Goal: Use online tool/utility: Utilize a website feature to perform a specific function

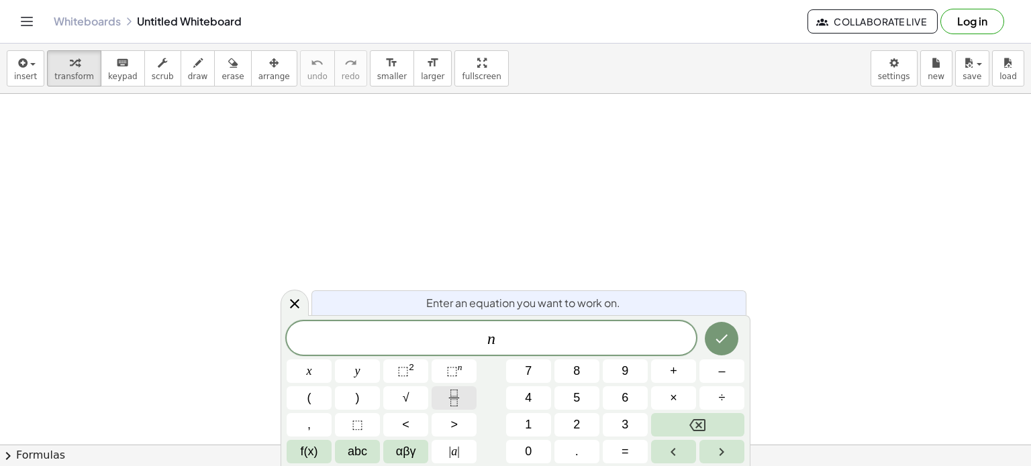
click at [453, 397] on icon "Fraction" at bounding box center [453, 393] width 7 height 7
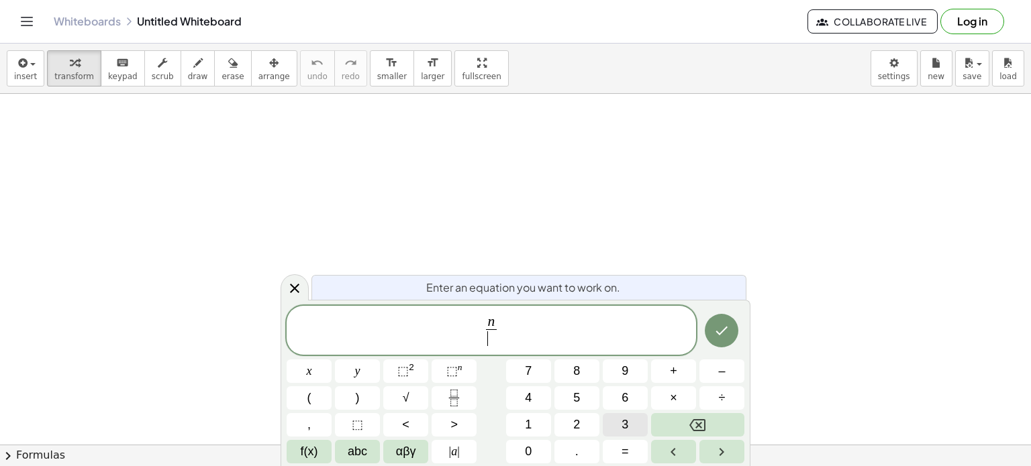
click at [620, 428] on button "3" at bounding box center [625, 424] width 45 height 23
click at [709, 454] on button "Right arrow" at bounding box center [721, 451] width 45 height 23
click at [725, 365] on span "–" at bounding box center [721, 371] width 7 height 18
click at [534, 417] on button "1" at bounding box center [528, 424] width 45 height 23
click at [618, 394] on button "6" at bounding box center [625, 397] width 45 height 23
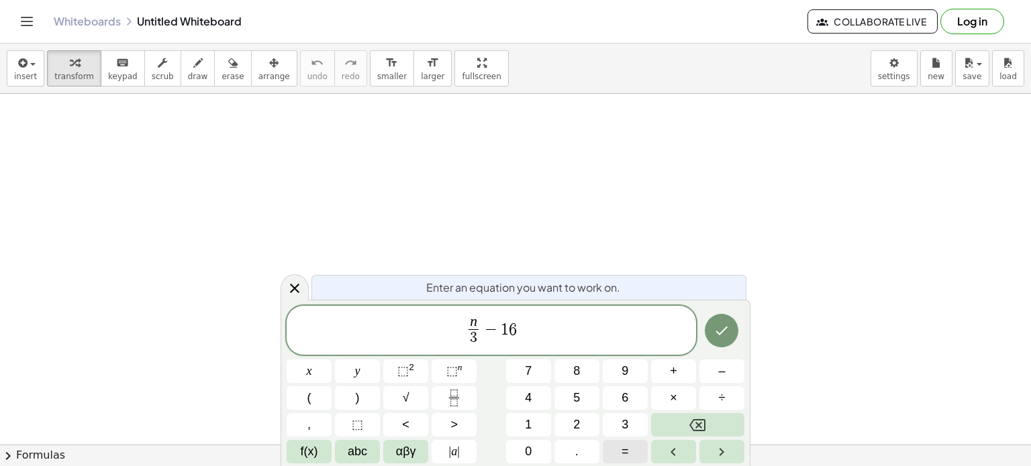
click at [627, 446] on span "=" at bounding box center [624, 452] width 7 height 18
click at [621, 399] on span "6" at bounding box center [624, 398] width 7 height 18
click at [717, 335] on icon "Done" at bounding box center [721, 331] width 16 height 16
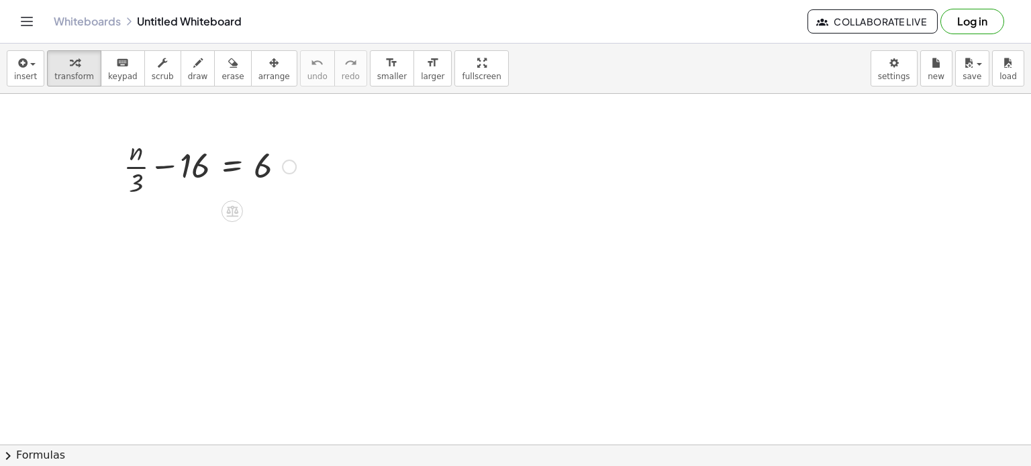
click at [193, 173] on div at bounding box center [210, 165] width 186 height 67
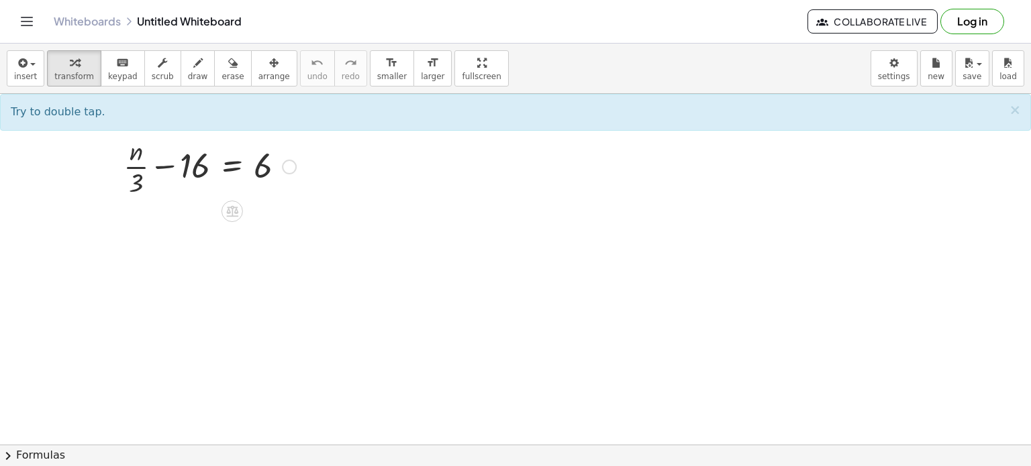
click at [193, 173] on div at bounding box center [210, 165] width 186 height 67
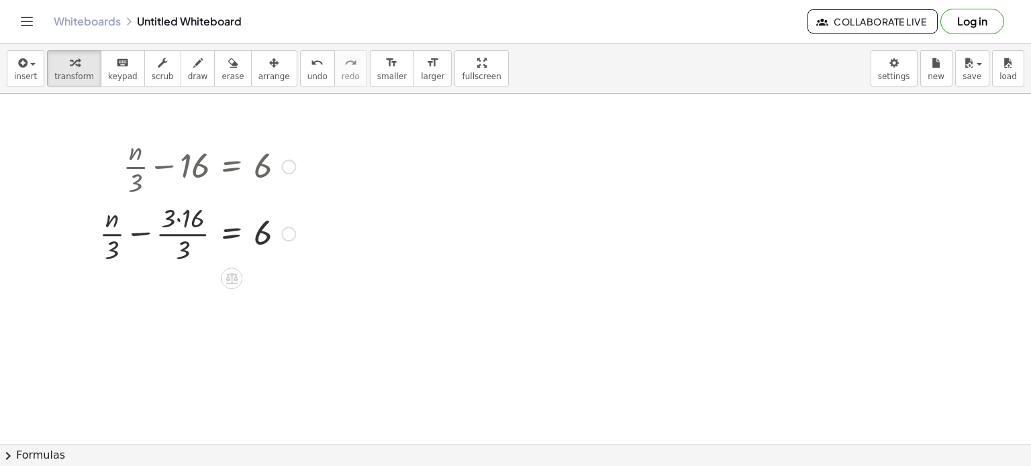
click at [220, 217] on div at bounding box center [197, 232] width 209 height 67
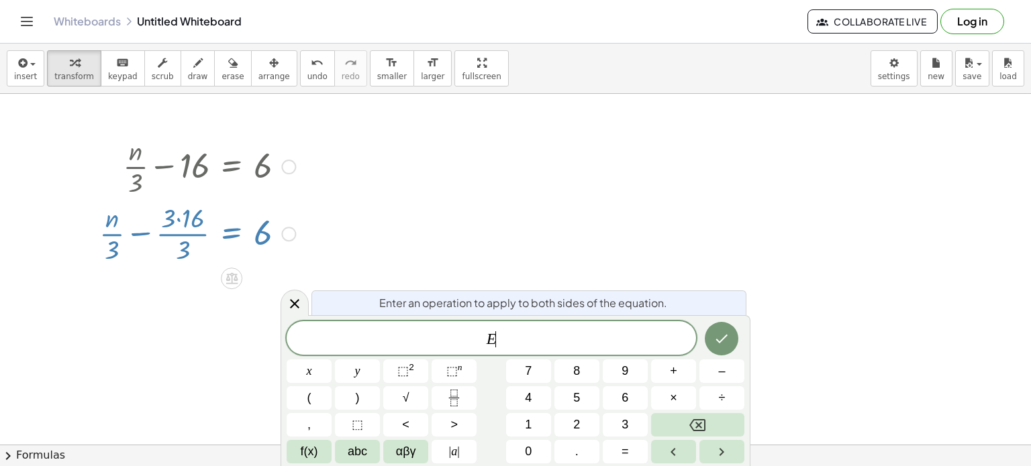
click at [220, 217] on div at bounding box center [197, 232] width 209 height 67
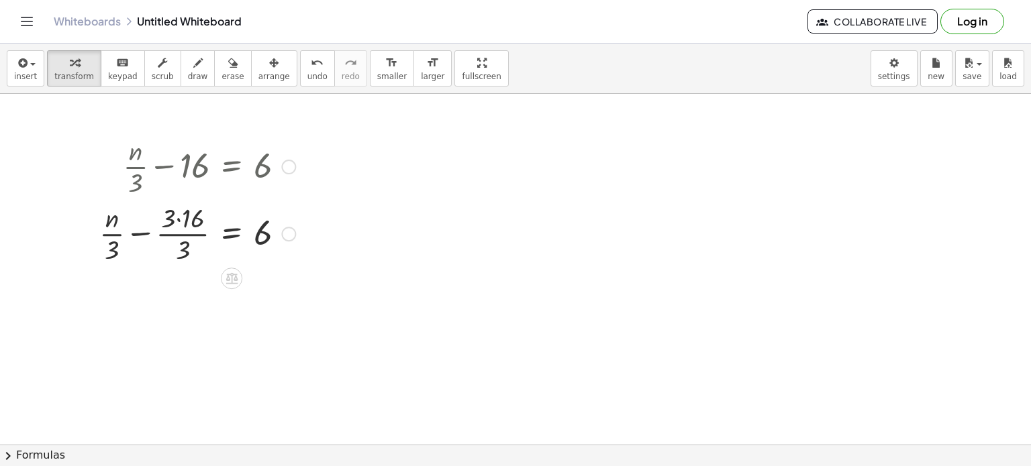
click at [205, 231] on div at bounding box center [197, 232] width 209 height 67
click at [194, 219] on div at bounding box center [197, 232] width 209 height 67
click at [194, 219] on div at bounding box center [205, 232] width 196 height 67
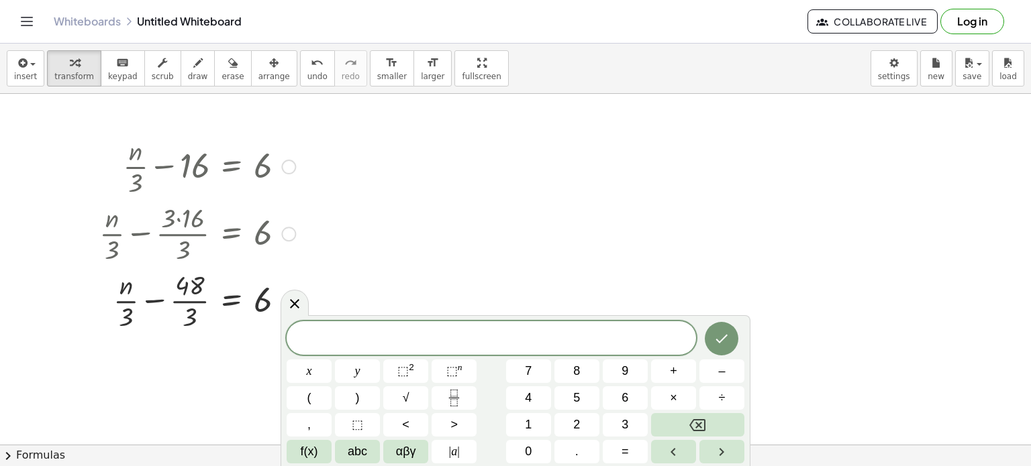
click at [199, 307] on div at bounding box center [197, 299] width 209 height 67
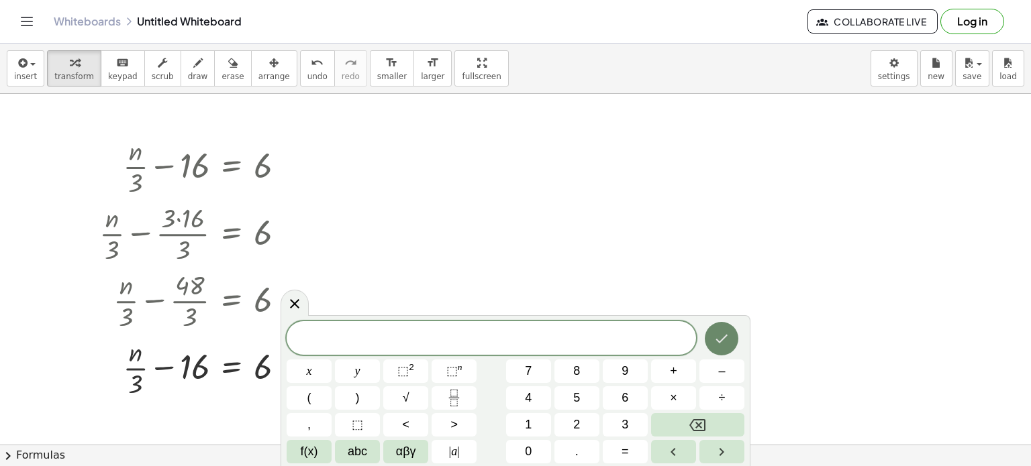
click at [725, 338] on icon "Done" at bounding box center [721, 339] width 16 height 16
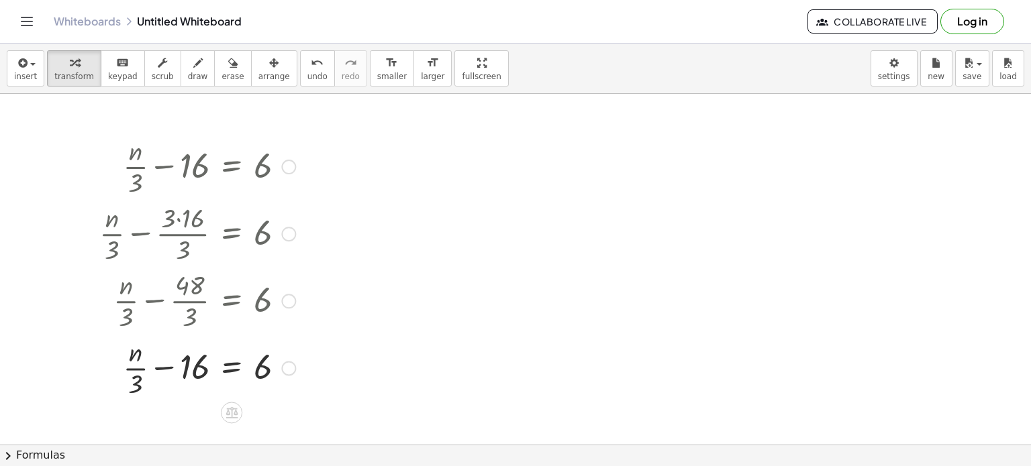
click at [136, 364] on div at bounding box center [197, 366] width 209 height 67
click at [182, 367] on div at bounding box center [197, 366] width 209 height 67
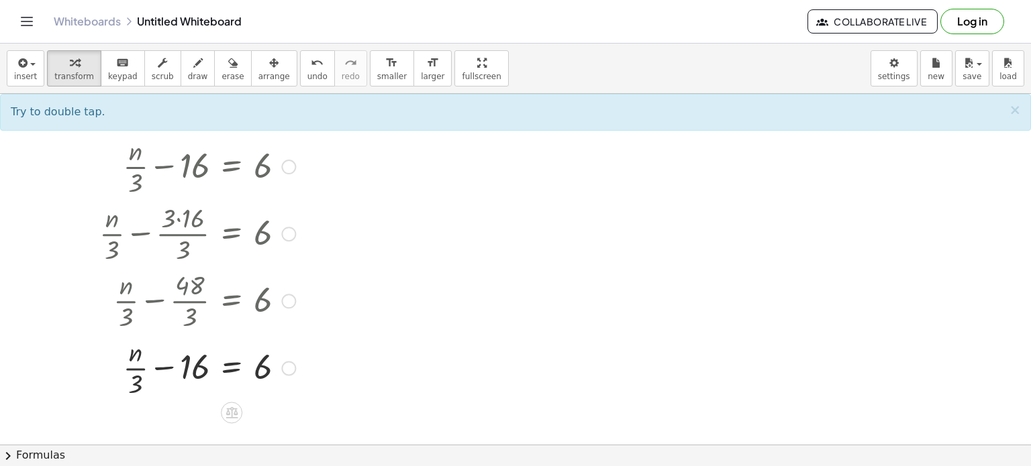
click at [189, 367] on div at bounding box center [197, 366] width 209 height 67
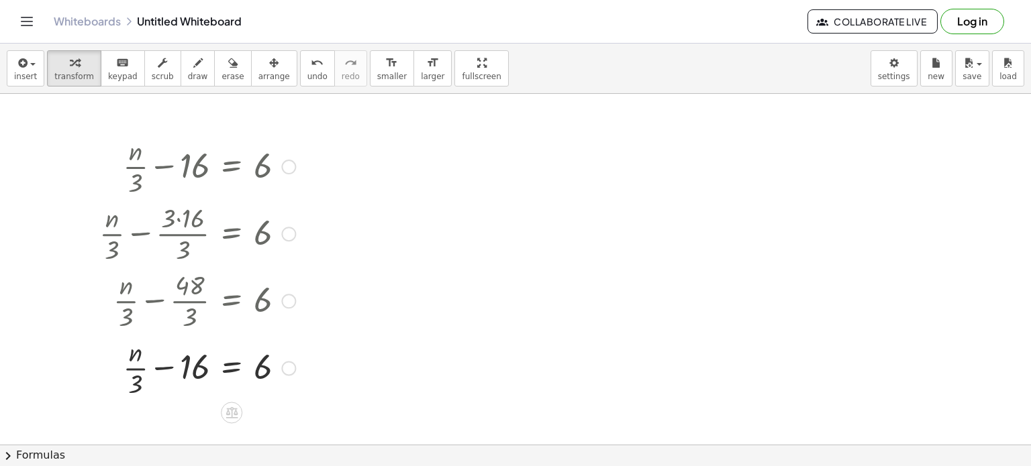
click at [189, 367] on div at bounding box center [197, 366] width 209 height 67
click at [190, 360] on div at bounding box center [197, 366] width 209 height 67
click at [191, 382] on div at bounding box center [197, 366] width 209 height 67
click at [183, 370] on div at bounding box center [197, 366] width 209 height 67
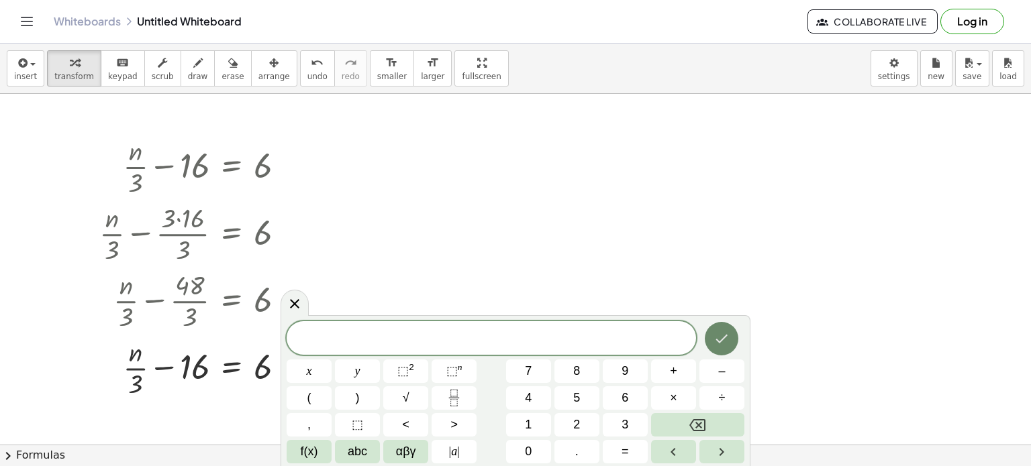
click at [727, 347] on button "Done" at bounding box center [721, 339] width 34 height 34
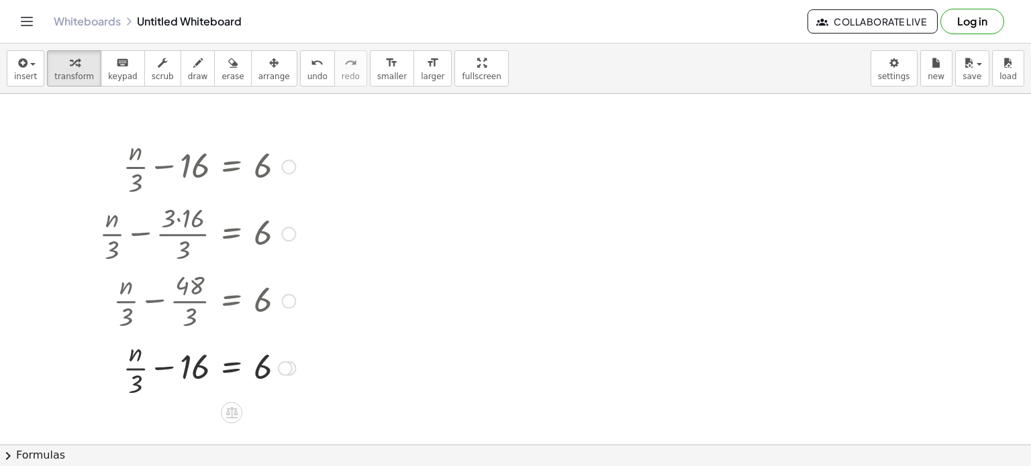
click at [201, 365] on div at bounding box center [197, 366] width 209 height 67
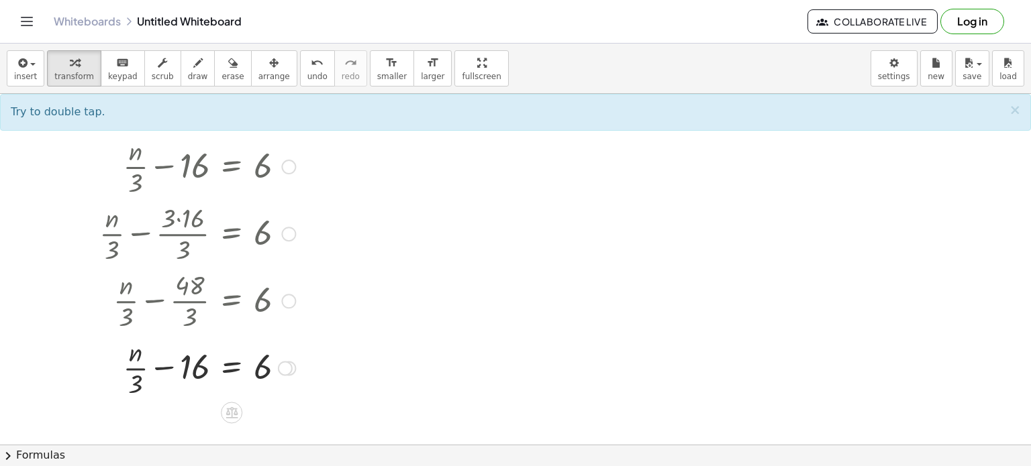
click at [201, 365] on div at bounding box center [197, 366] width 209 height 67
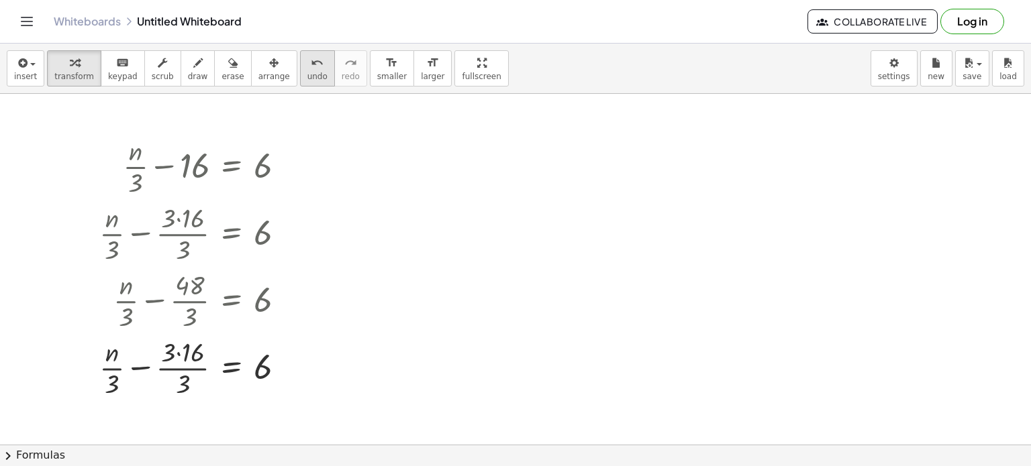
click at [307, 74] on span "undo" at bounding box center [317, 76] width 20 height 9
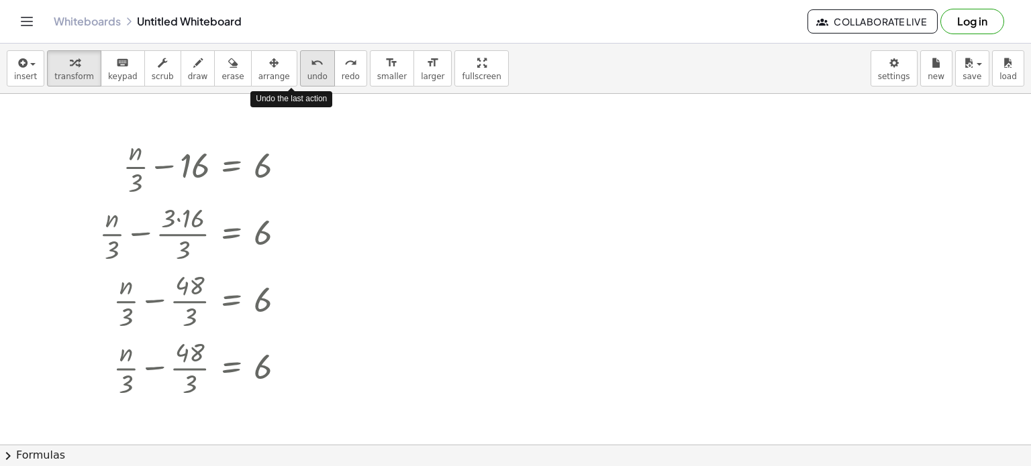
click at [307, 74] on span "undo" at bounding box center [317, 76] width 20 height 9
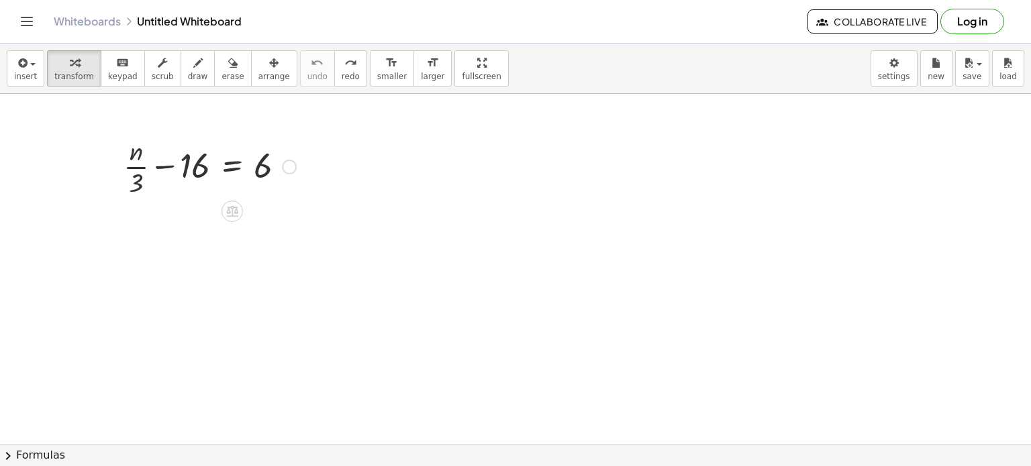
click at [195, 163] on div at bounding box center [210, 165] width 186 height 67
click at [191, 213] on div at bounding box center [197, 232] width 209 height 67
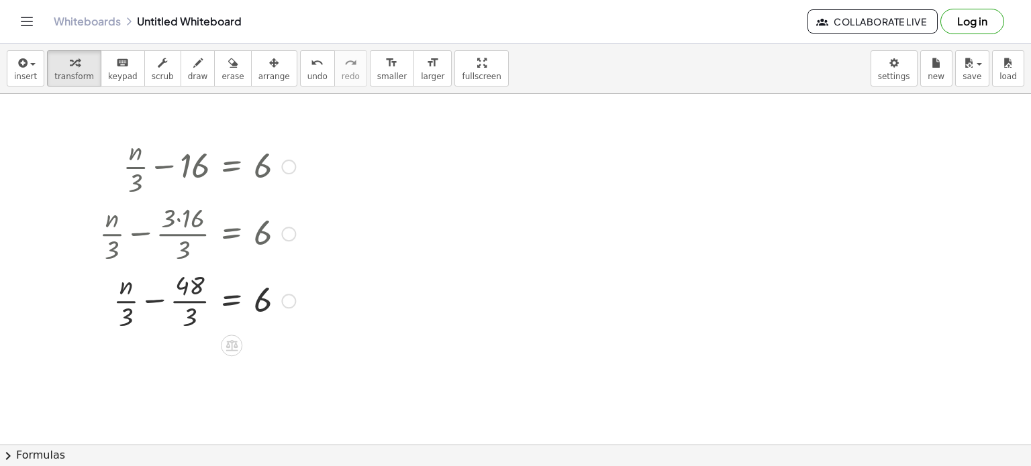
click at [262, 300] on div at bounding box center [197, 299] width 209 height 67
click at [126, 315] on div at bounding box center [197, 299] width 209 height 67
click at [127, 283] on div at bounding box center [197, 299] width 209 height 67
click at [156, 303] on div at bounding box center [197, 299] width 209 height 67
click at [172, 353] on div at bounding box center [197, 366] width 209 height 67
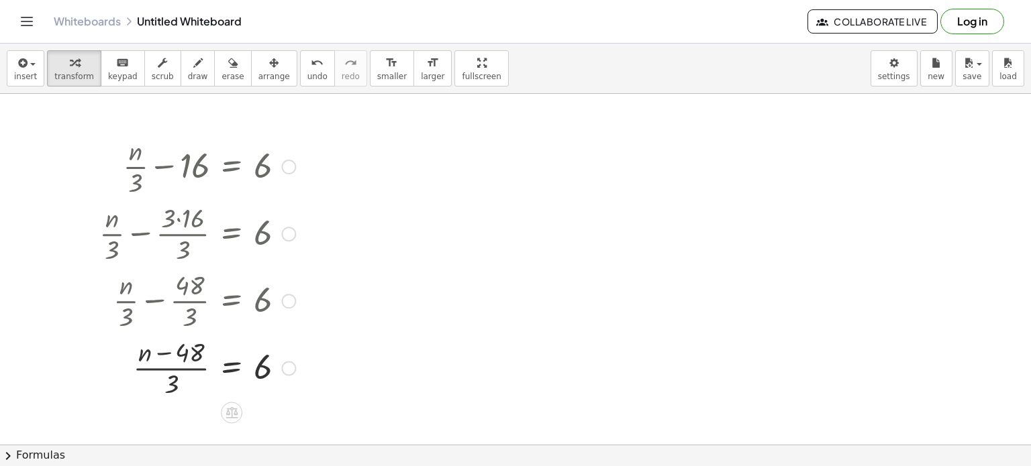
click at [174, 380] on div at bounding box center [197, 366] width 209 height 67
click at [251, 368] on div at bounding box center [197, 366] width 209 height 67
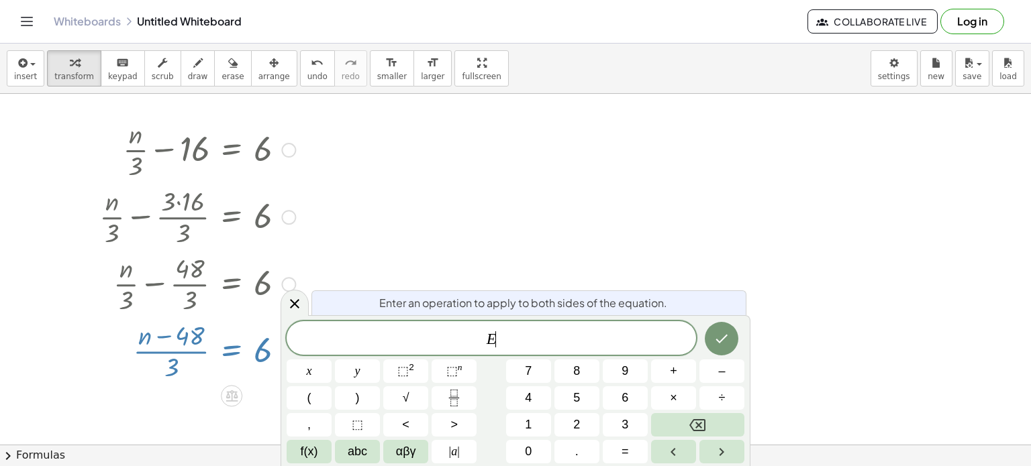
scroll to position [28, 0]
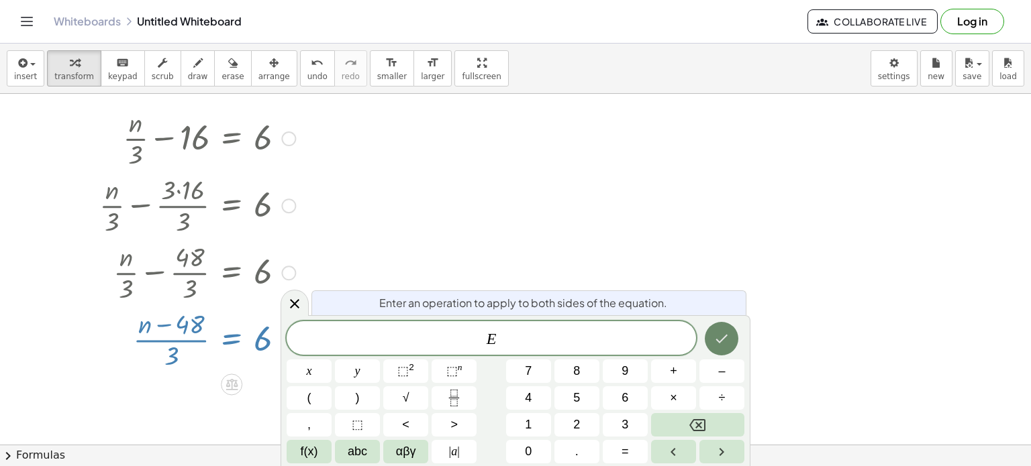
click at [723, 333] on icon "Done" at bounding box center [721, 339] width 16 height 16
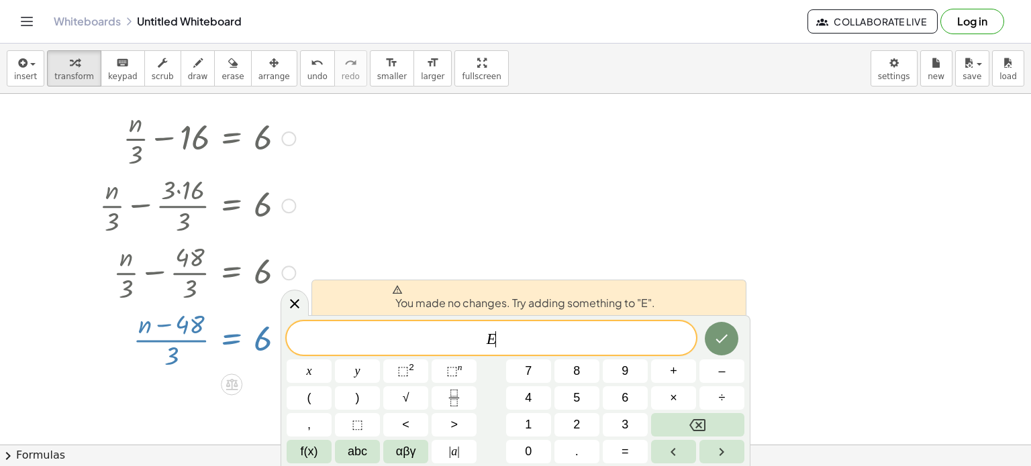
click at [568, 246] on div at bounding box center [515, 461] width 1031 height 790
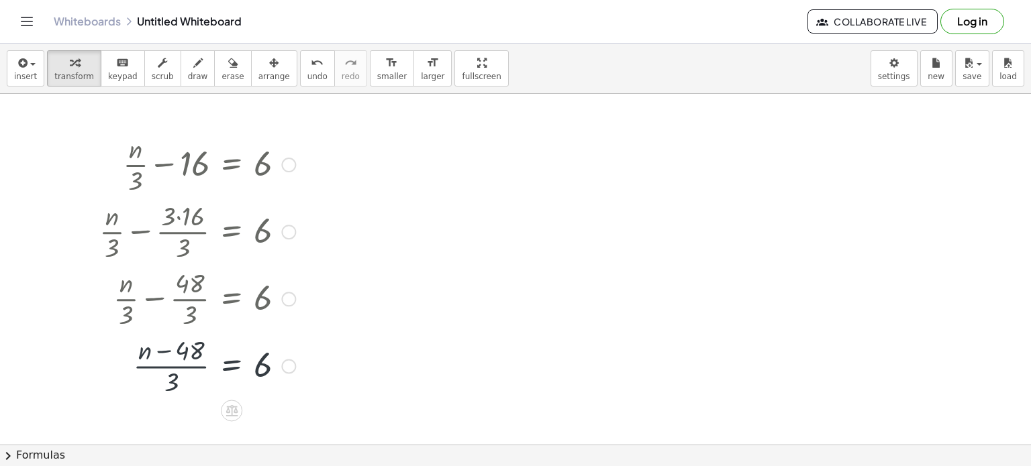
scroll to position [0, 0]
click at [263, 371] on div at bounding box center [197, 366] width 209 height 67
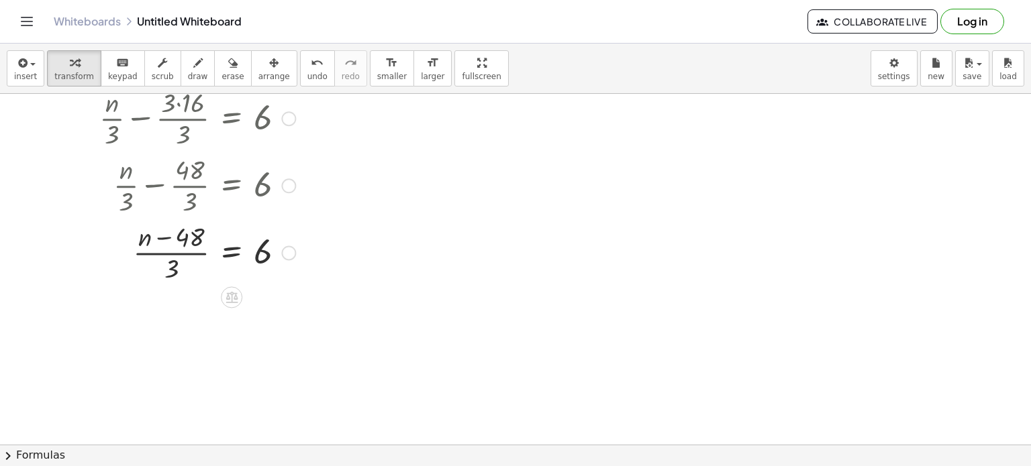
scroll to position [118, 0]
click at [191, 236] on div at bounding box center [197, 248] width 209 height 67
click at [171, 265] on div at bounding box center [197, 248] width 209 height 67
click at [174, 252] on div at bounding box center [197, 248] width 209 height 67
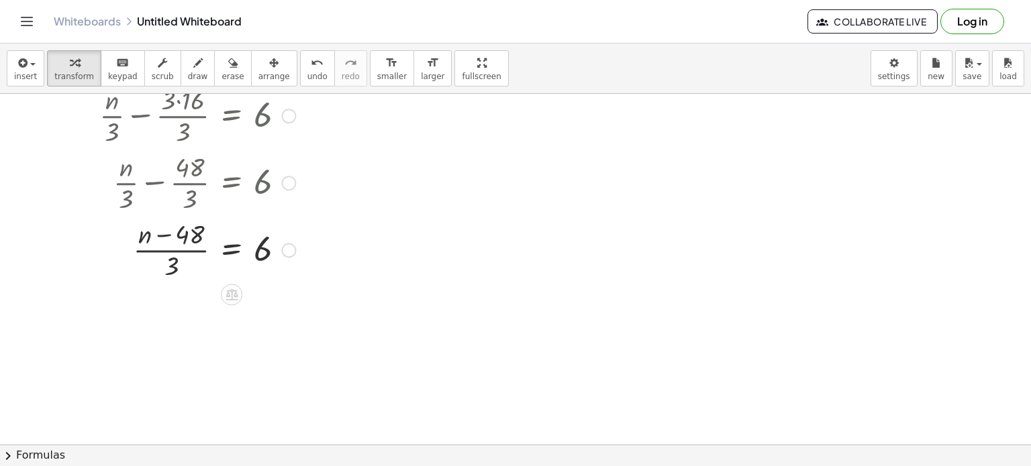
click at [233, 249] on div at bounding box center [197, 248] width 209 height 67
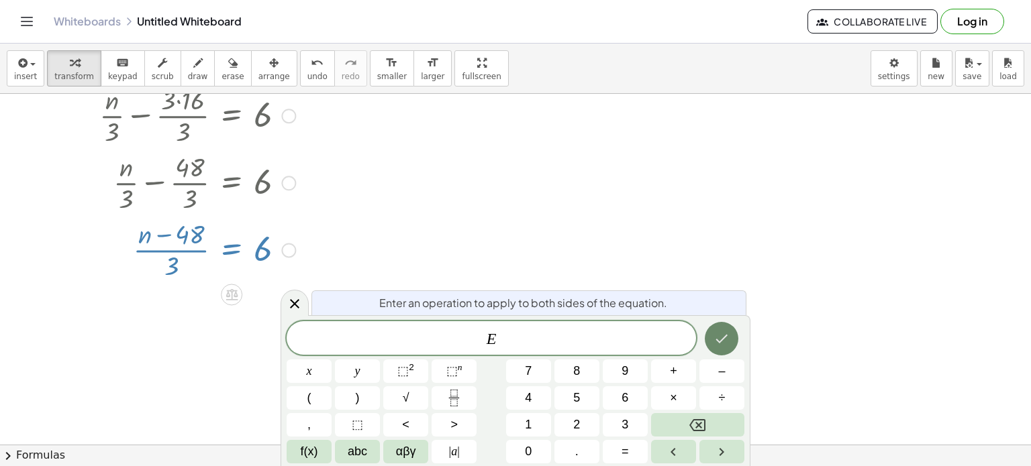
click at [720, 334] on icon "Done" at bounding box center [721, 339] width 16 height 16
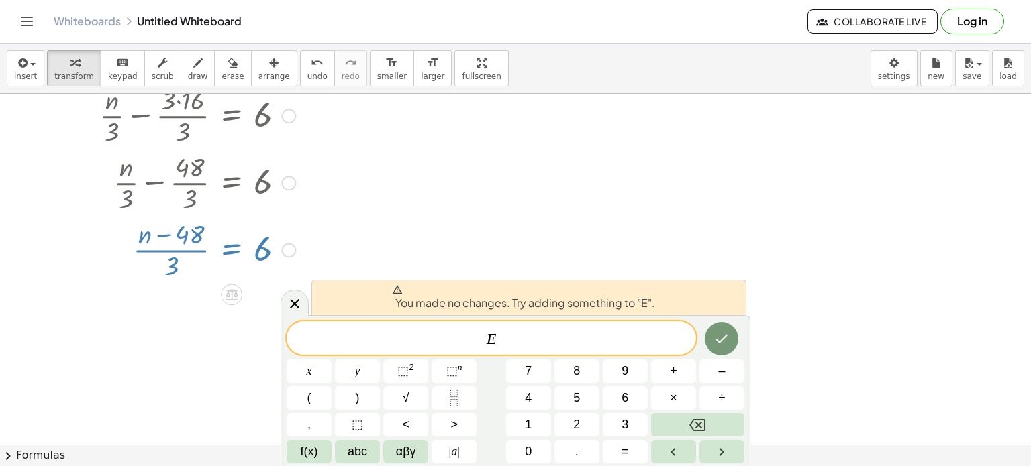
click at [590, 229] on div at bounding box center [515, 371] width 1031 height 790
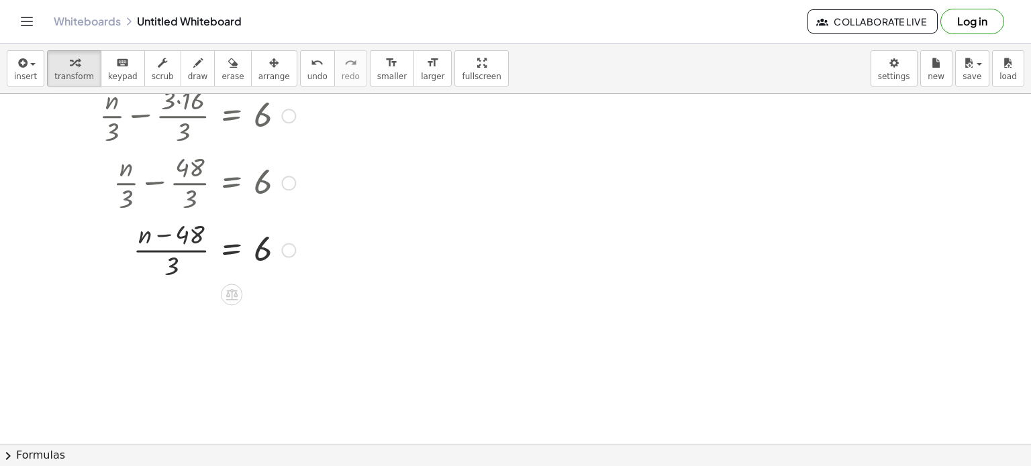
click at [265, 249] on div at bounding box center [197, 248] width 209 height 67
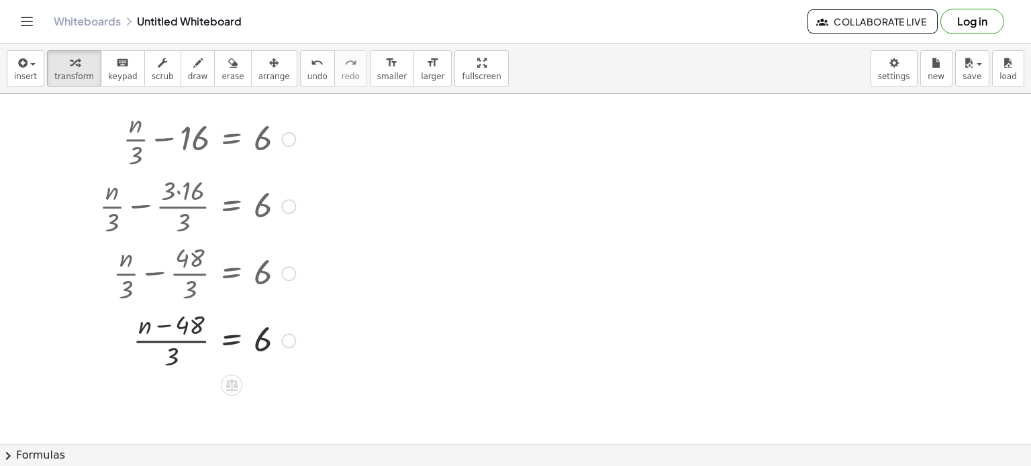
scroll to position [0, 0]
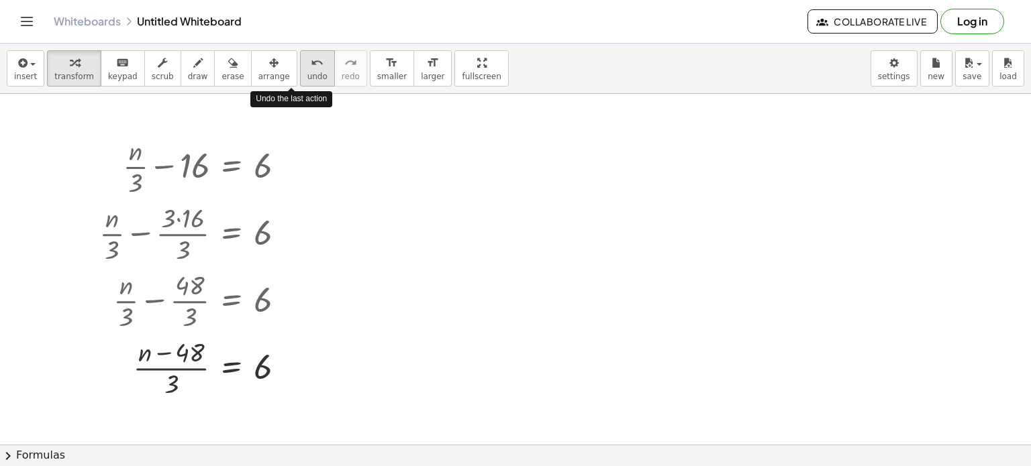
click at [307, 74] on span "undo" at bounding box center [317, 76] width 20 height 9
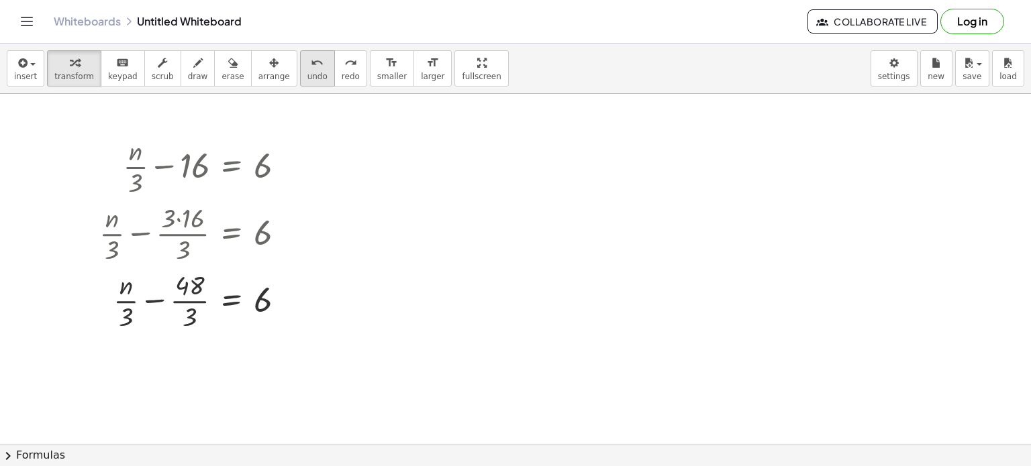
click at [307, 72] on span "undo" at bounding box center [317, 76] width 20 height 9
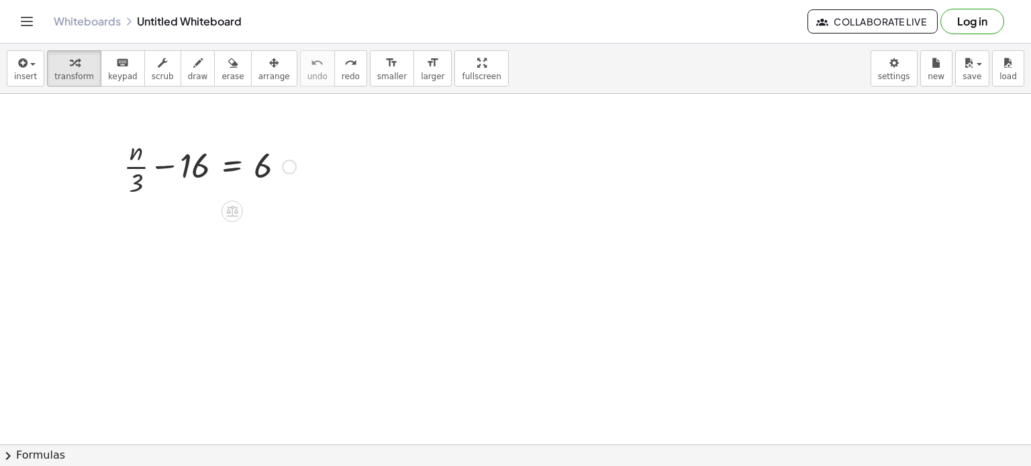
click at [172, 167] on div at bounding box center [210, 165] width 186 height 67
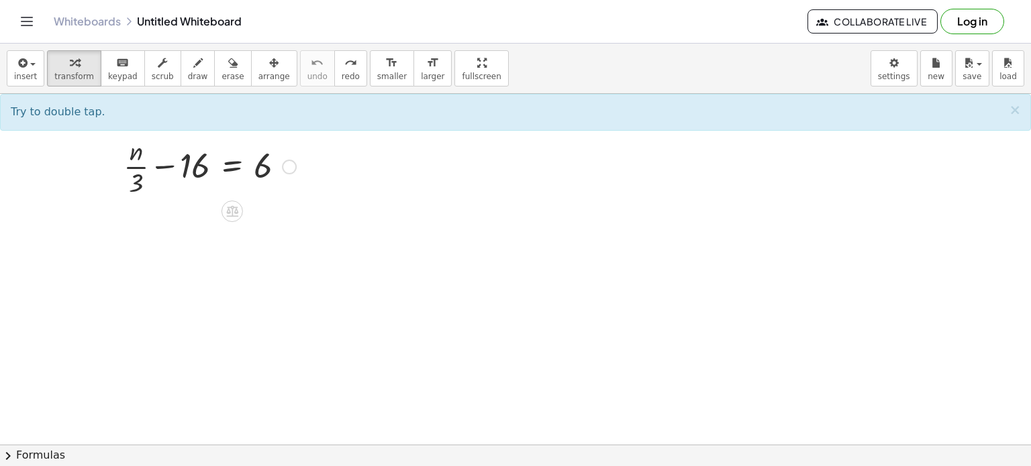
click at [135, 174] on div at bounding box center [210, 165] width 186 height 67
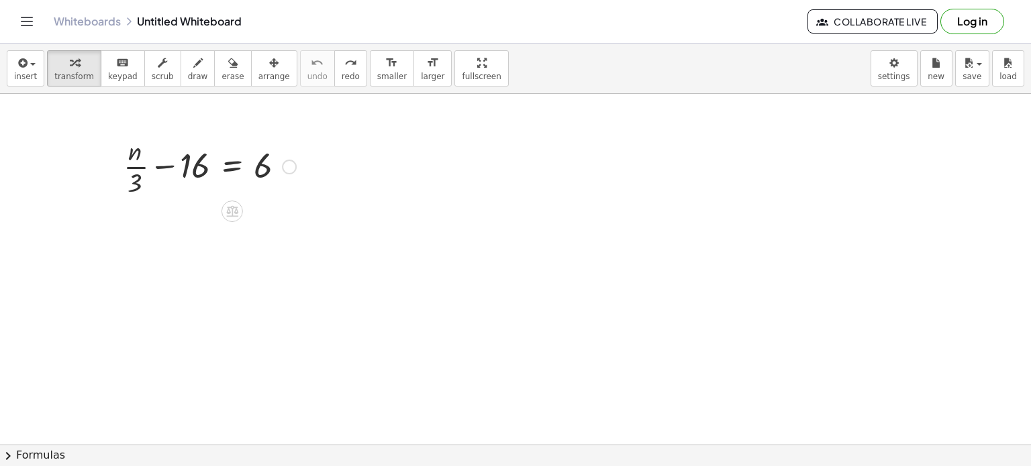
click at [135, 174] on div at bounding box center [210, 165] width 186 height 67
click at [209, 171] on div at bounding box center [210, 165] width 186 height 67
click at [265, 162] on div at bounding box center [210, 165] width 186 height 67
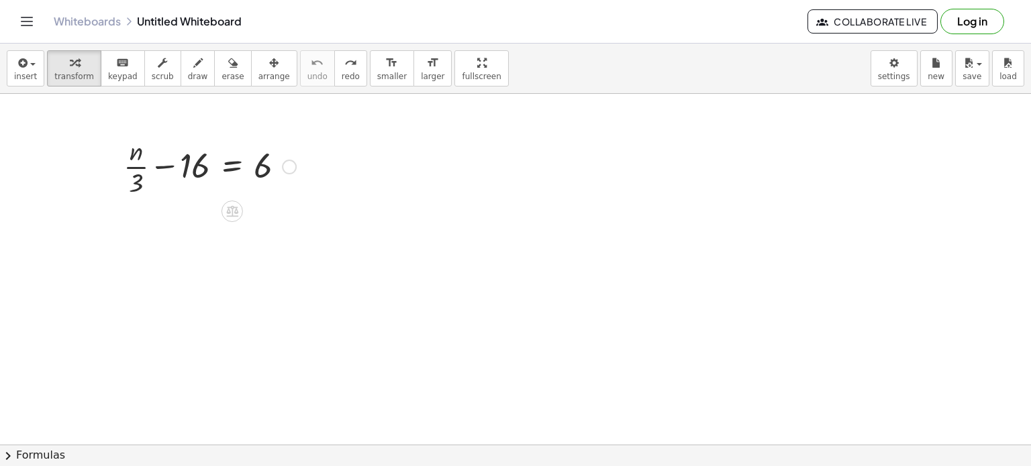
click at [256, 165] on div at bounding box center [210, 165] width 186 height 67
click at [209, 165] on div at bounding box center [210, 165] width 186 height 67
click at [189, 246] on div at bounding box center [197, 232] width 209 height 67
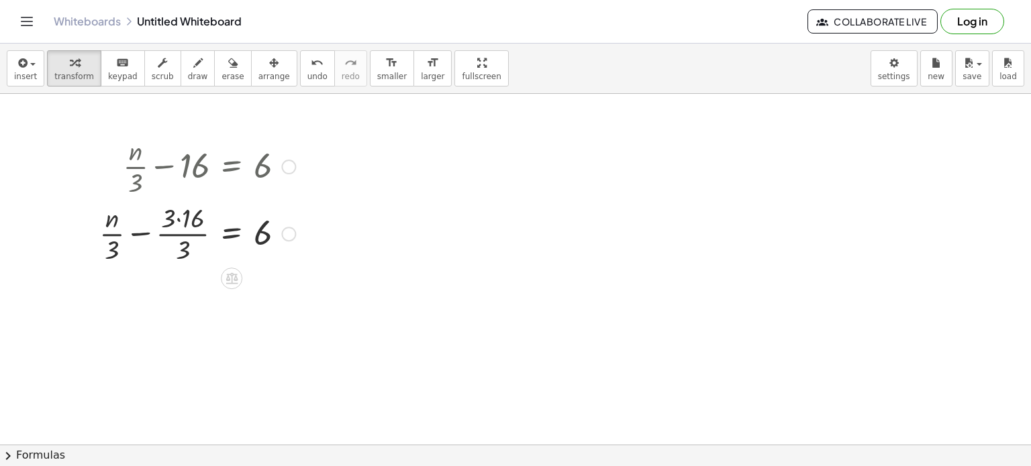
click at [189, 212] on div at bounding box center [197, 232] width 209 height 67
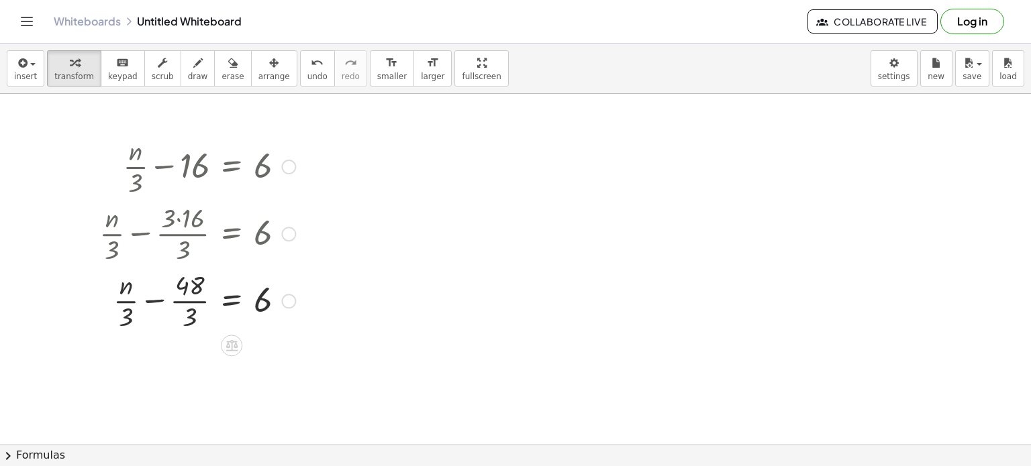
click at [191, 319] on div at bounding box center [197, 299] width 209 height 67
click at [134, 386] on div at bounding box center [197, 366] width 209 height 67
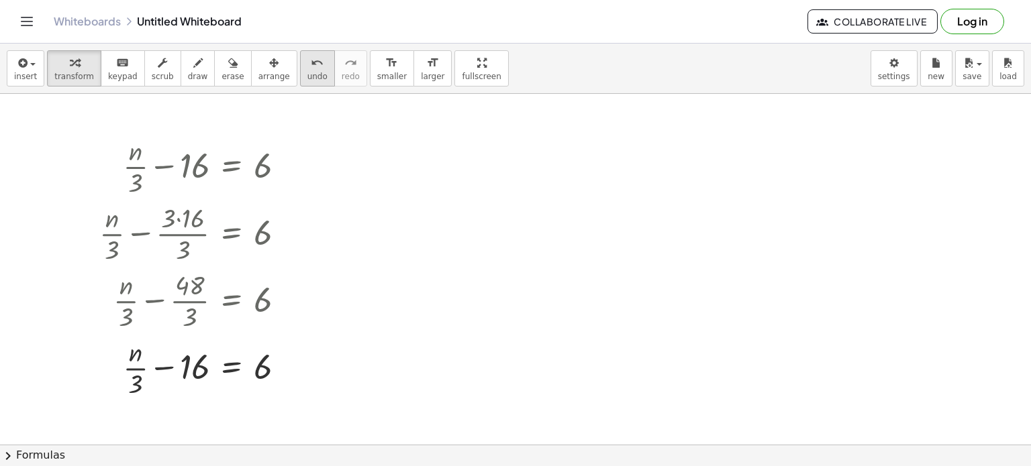
click at [311, 62] on icon "undo" at bounding box center [317, 63] width 13 height 16
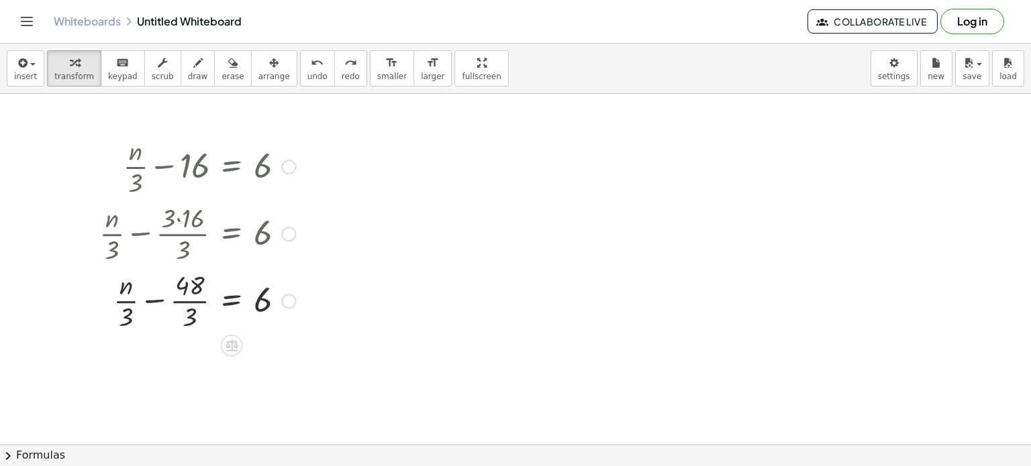
click at [129, 317] on div at bounding box center [192, 299] width 219 height 67
click at [150, 304] on div at bounding box center [192, 299] width 219 height 67
click at [264, 376] on div at bounding box center [197, 366] width 209 height 67
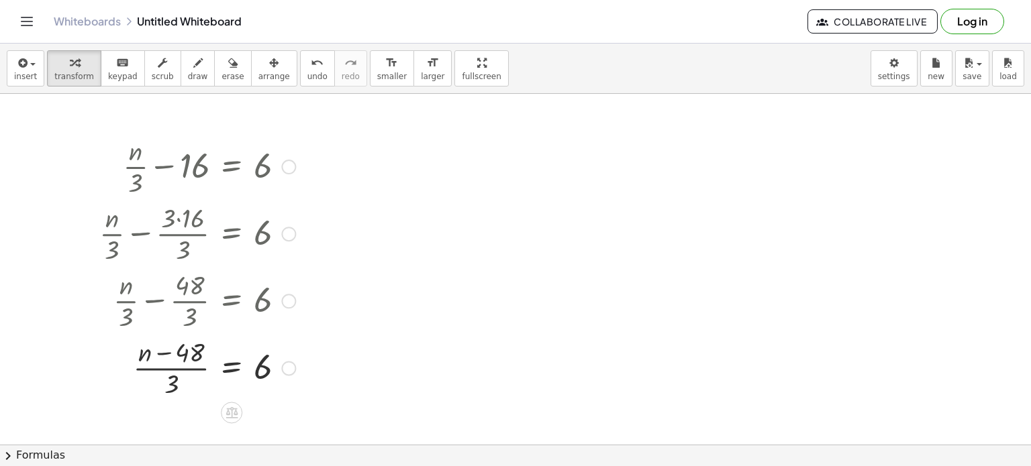
click at [264, 376] on div at bounding box center [197, 366] width 209 height 67
click at [173, 389] on div at bounding box center [197, 366] width 209 height 67
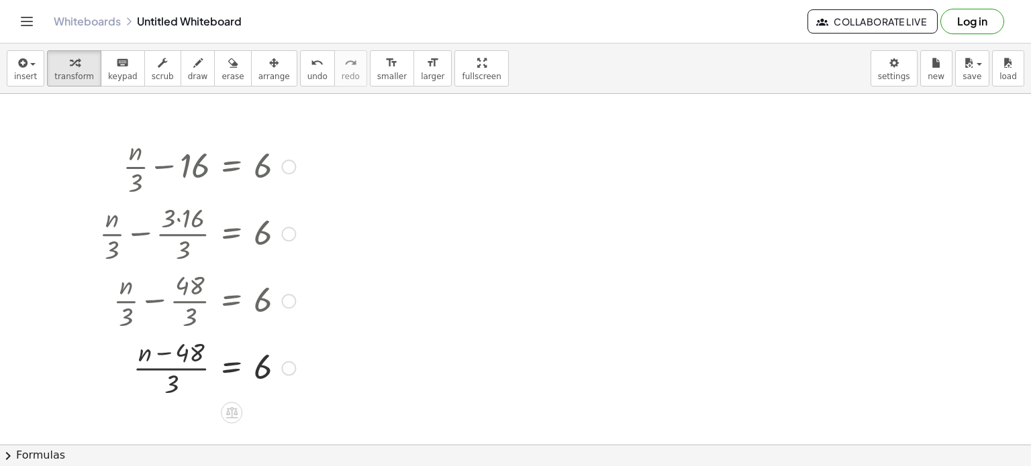
click at [173, 389] on div at bounding box center [197, 366] width 209 height 67
click at [171, 370] on div at bounding box center [197, 366] width 209 height 67
click at [300, 84] on button "undo undo" at bounding box center [317, 68] width 35 height 36
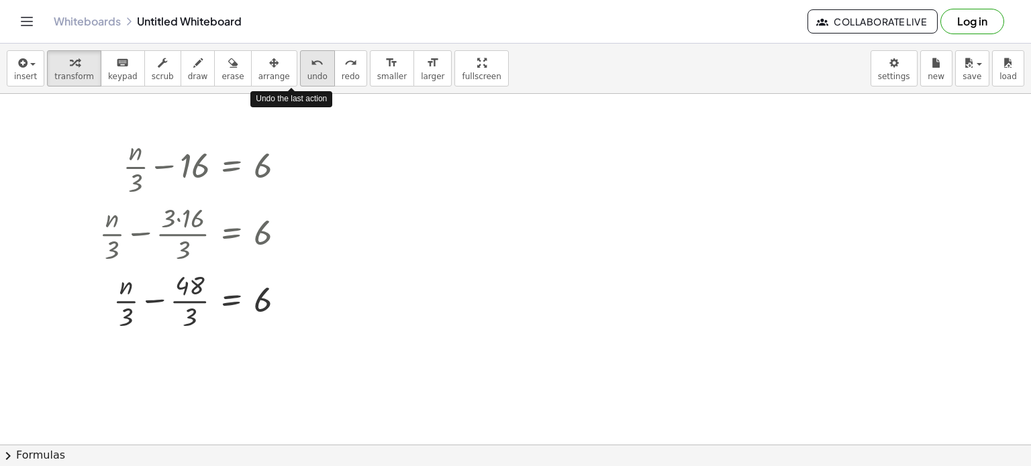
click at [300, 84] on button "undo undo" at bounding box center [317, 68] width 35 height 36
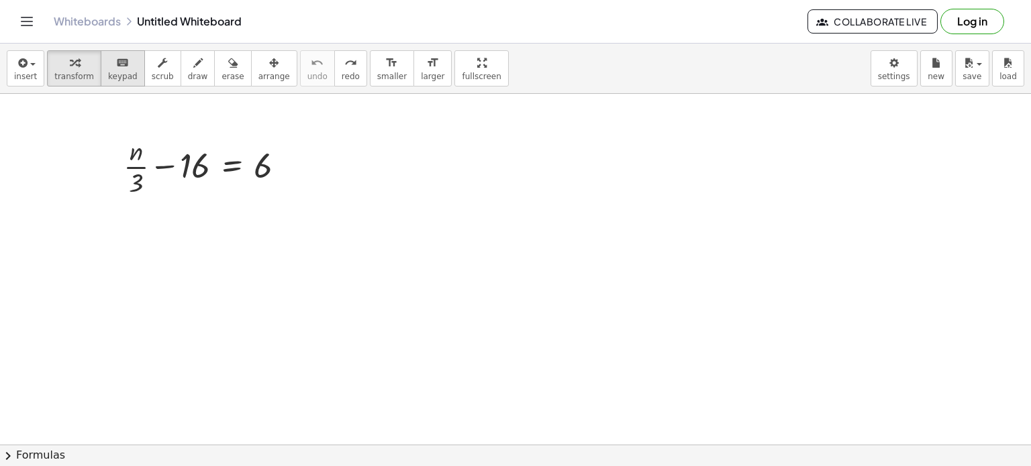
click at [120, 72] on span "keypad" at bounding box center [123, 76] width 30 height 9
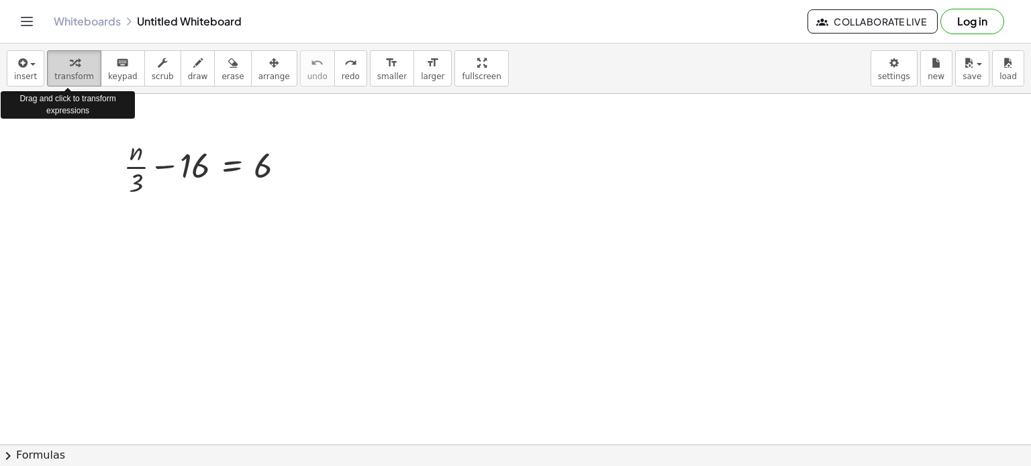
click at [78, 58] on div "button" at bounding box center [74, 62] width 40 height 16
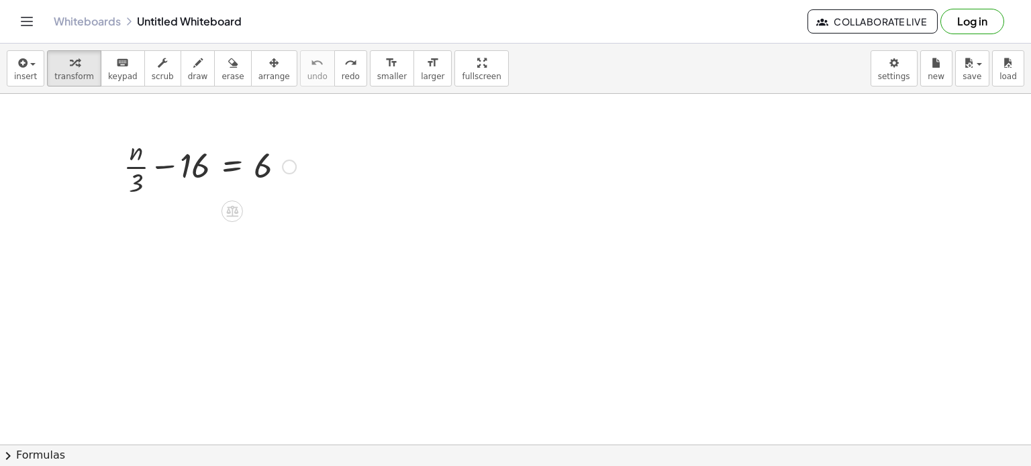
click at [187, 164] on div at bounding box center [210, 165] width 186 height 67
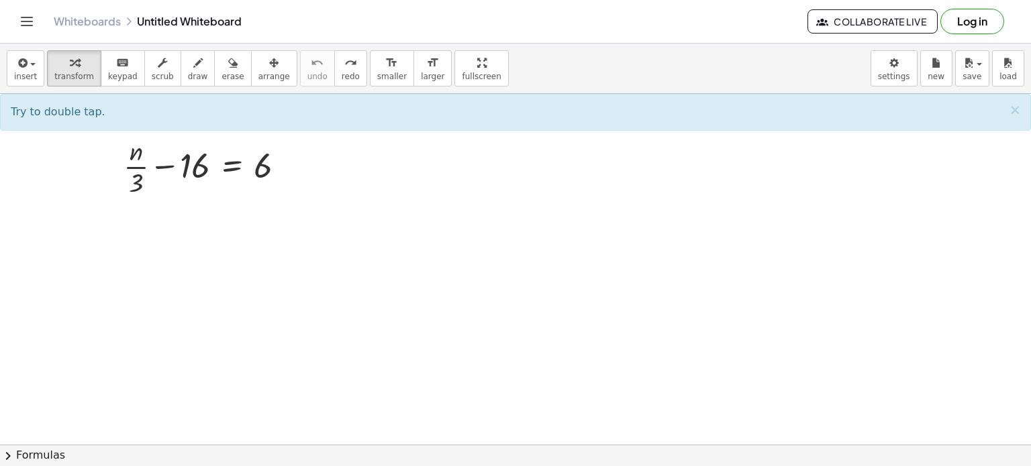
click at [342, 178] on div at bounding box center [515, 445] width 1031 height 702
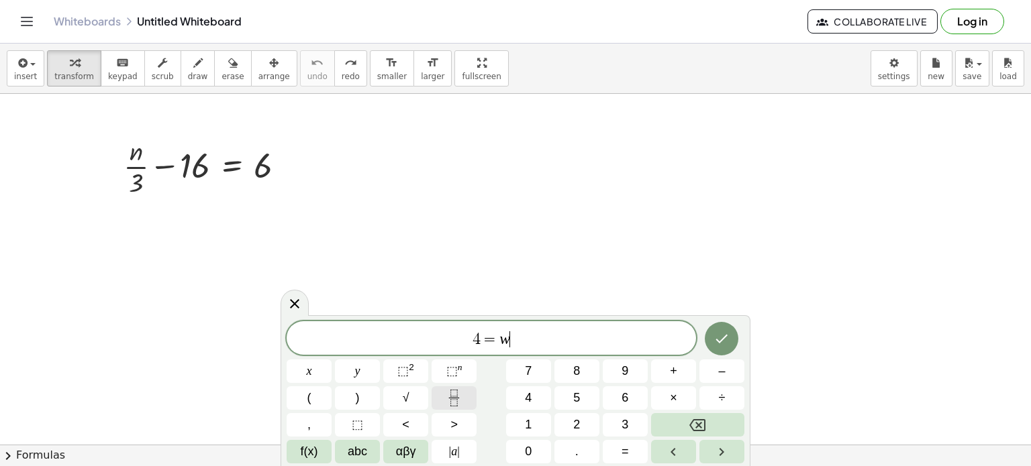
click at [464, 399] on button "Fraction" at bounding box center [453, 397] width 45 height 23
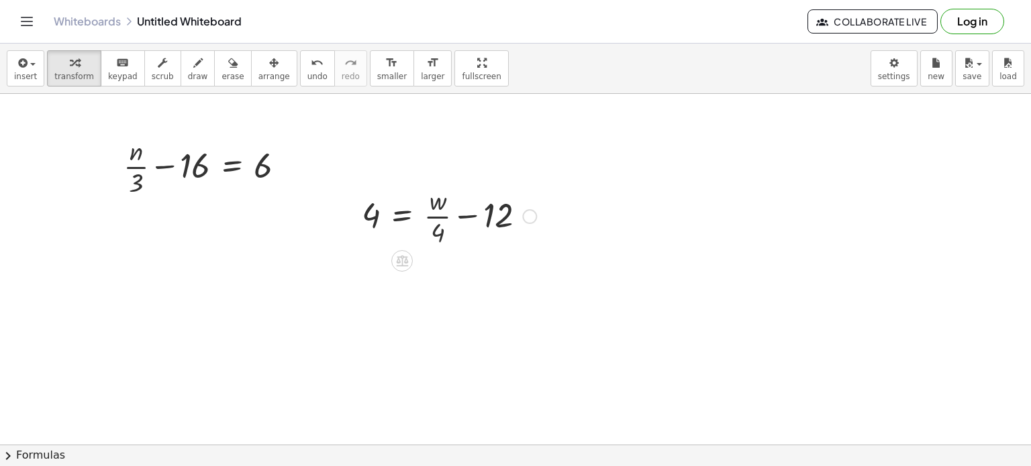
click at [446, 220] on div at bounding box center [449, 215] width 188 height 67
click at [462, 219] on div at bounding box center [449, 215] width 188 height 67
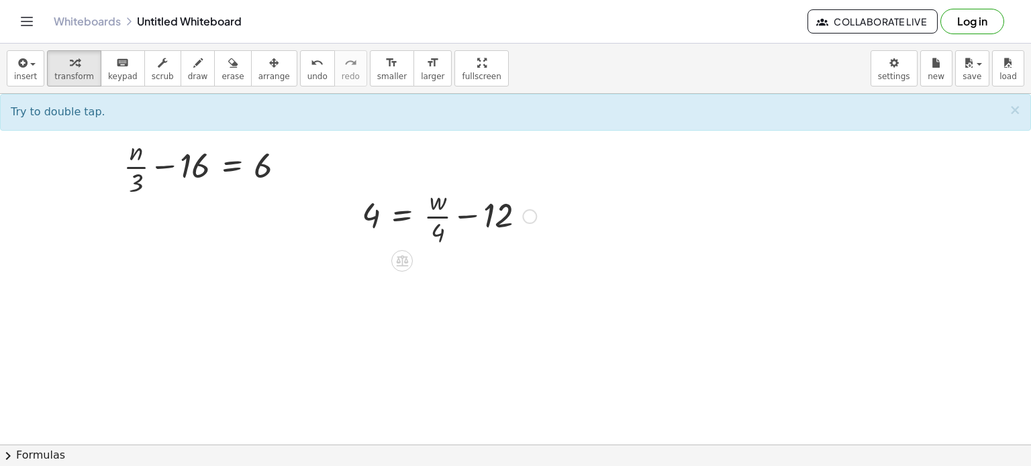
click at [491, 216] on div at bounding box center [449, 215] width 188 height 67
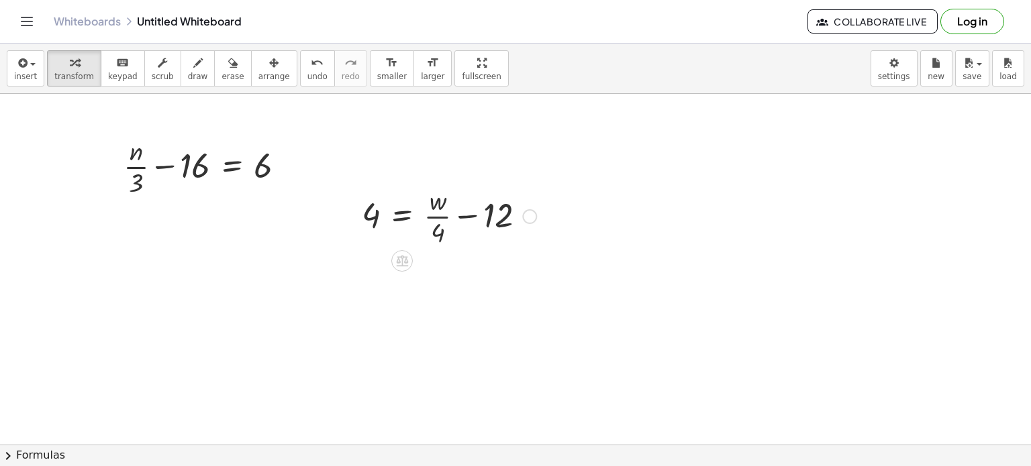
click at [491, 216] on div at bounding box center [449, 215] width 188 height 67
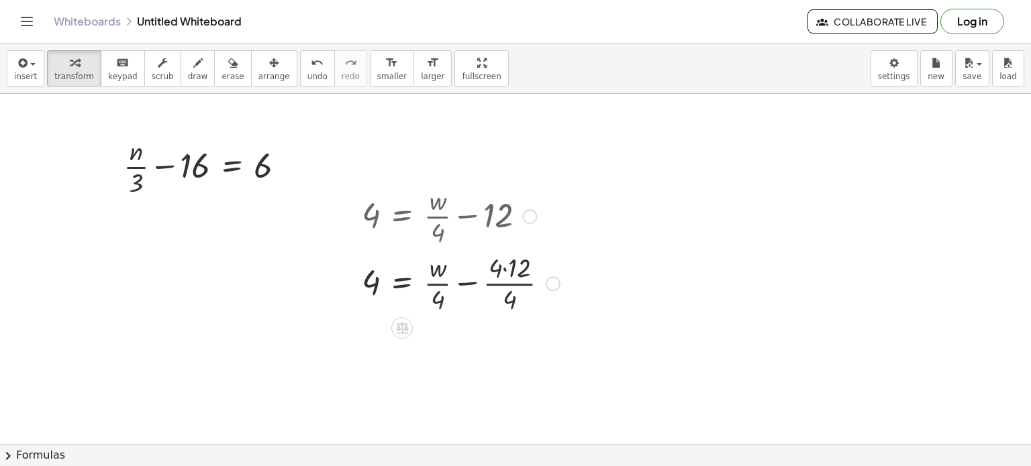
click at [496, 264] on div at bounding box center [460, 282] width 211 height 67
click at [510, 307] on div at bounding box center [460, 282] width 211 height 67
click at [468, 282] on div at bounding box center [460, 282] width 211 height 67
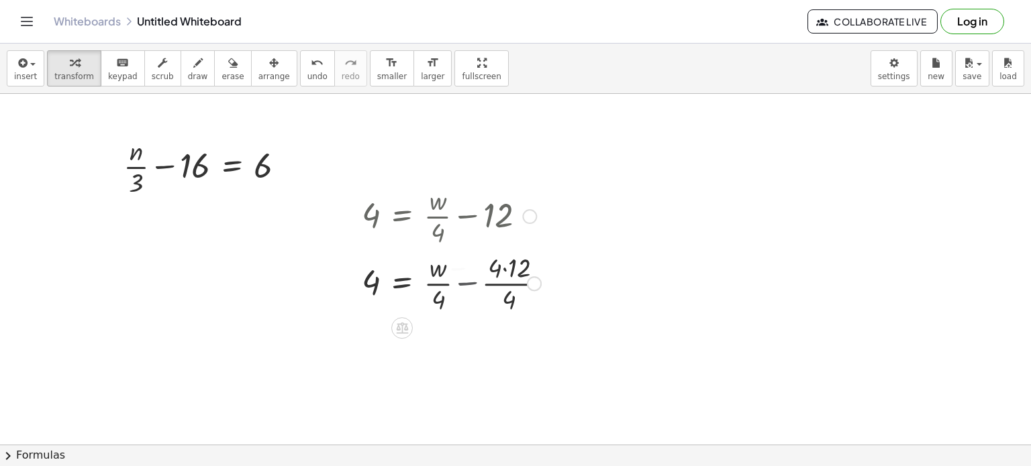
click at [468, 282] on div at bounding box center [451, 282] width 193 height 67
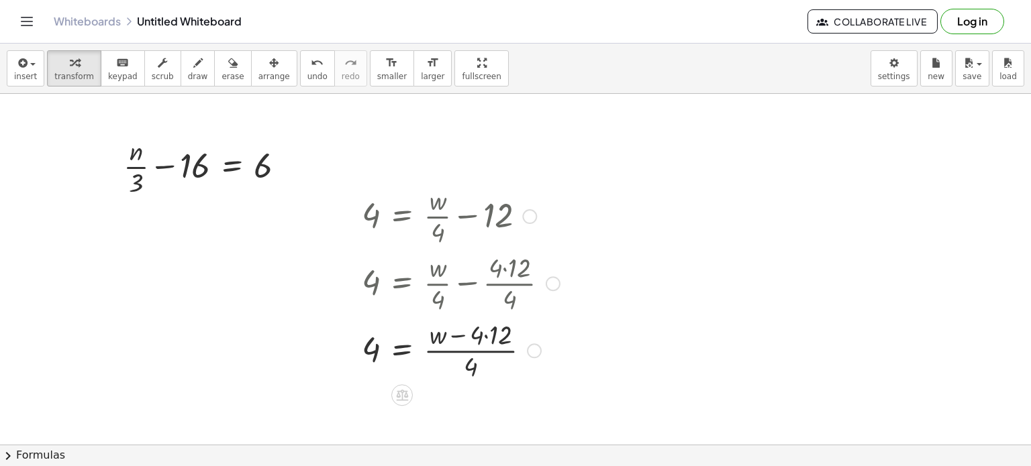
click at [474, 344] on div at bounding box center [460, 349] width 211 height 67
click at [374, 349] on div at bounding box center [460, 349] width 211 height 67
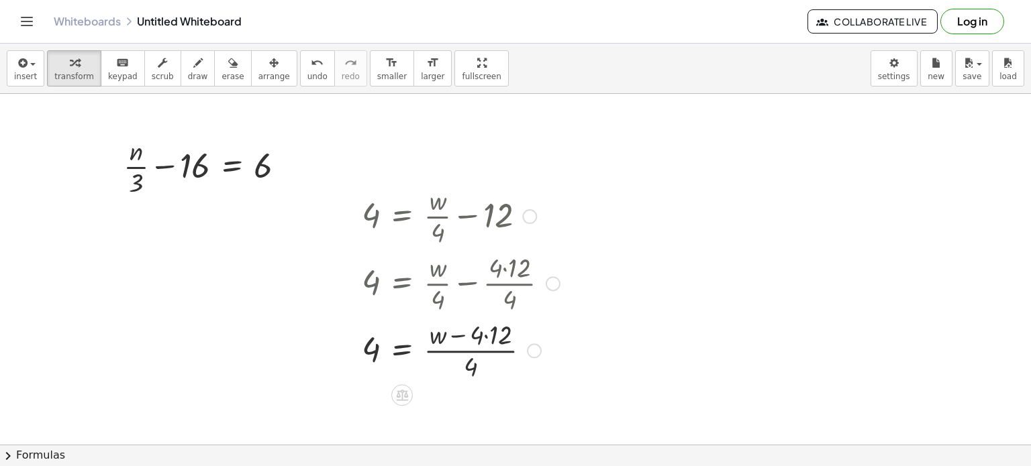
click at [374, 349] on div at bounding box center [460, 349] width 211 height 67
click at [388, 350] on div at bounding box center [460, 349] width 211 height 67
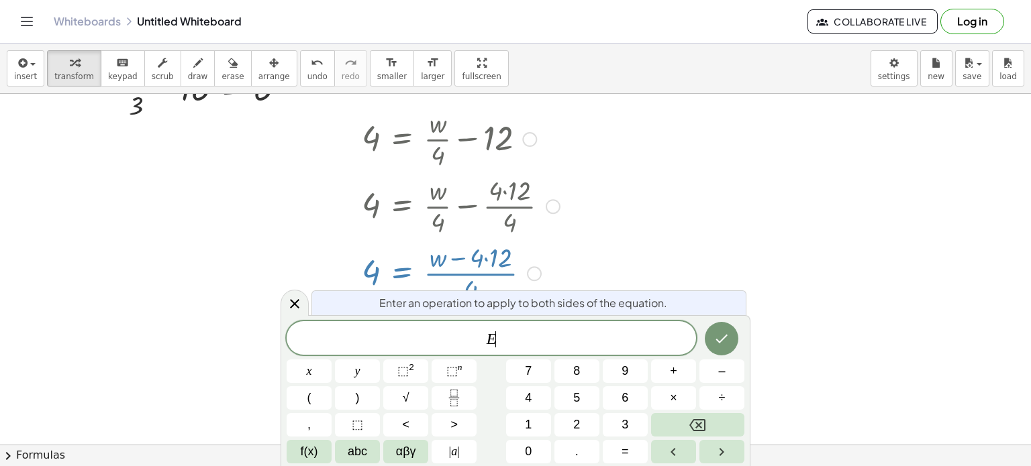
scroll to position [78, 0]
click at [728, 335] on icon "Done" at bounding box center [721, 339] width 16 height 16
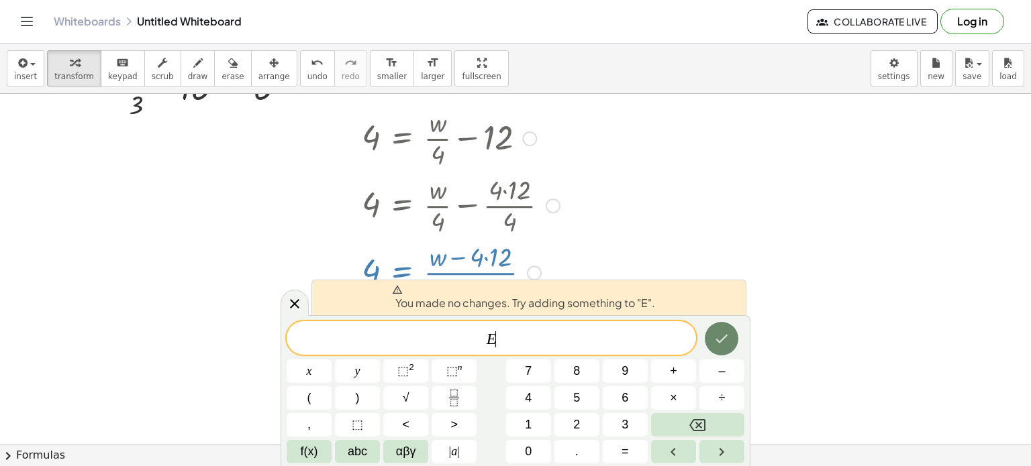
click at [728, 335] on icon "Done" at bounding box center [721, 339] width 16 height 16
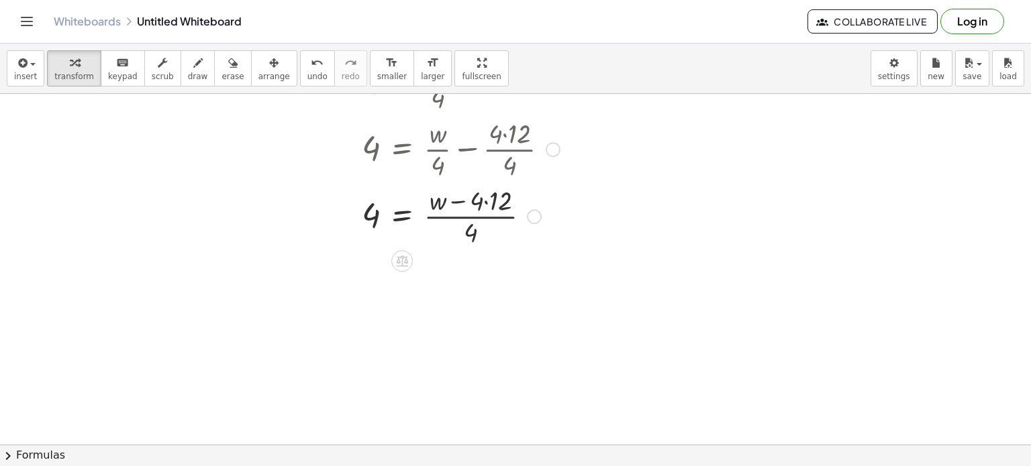
scroll to position [145, 0]
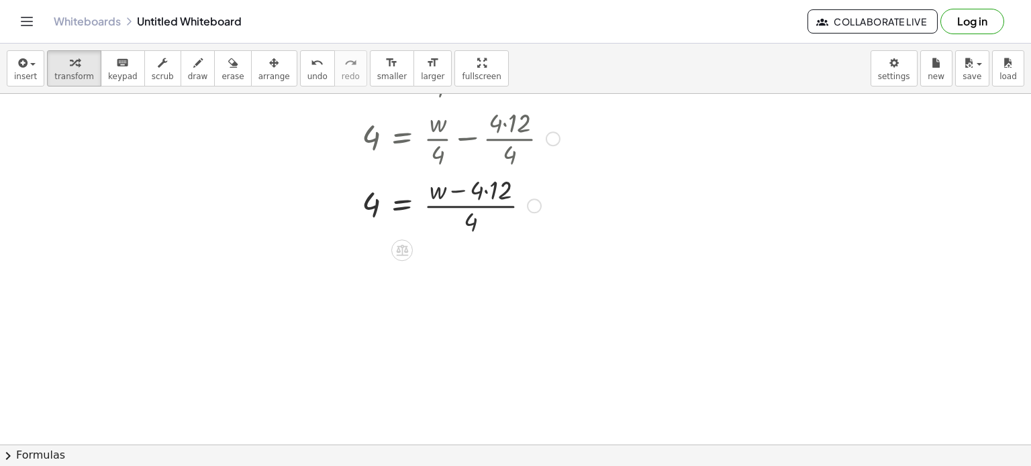
click at [466, 217] on div at bounding box center [460, 204] width 211 height 67
click at [454, 195] on div at bounding box center [460, 204] width 211 height 67
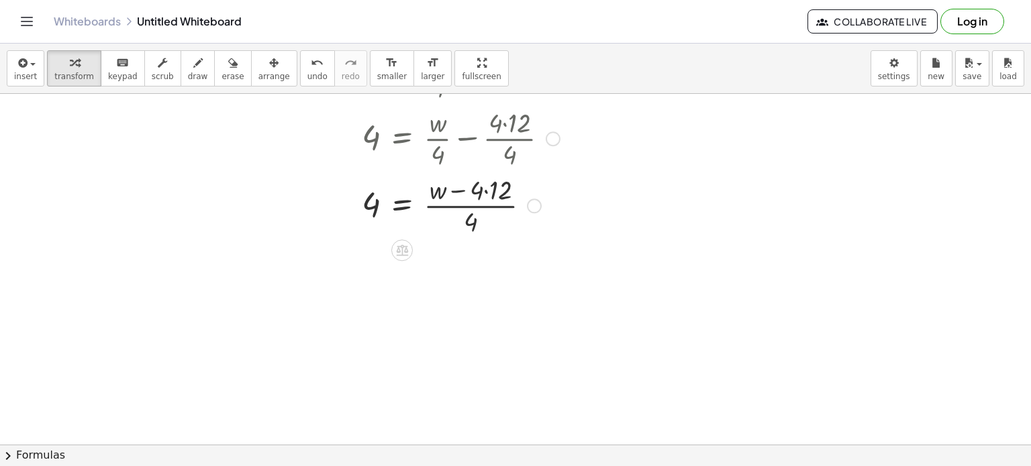
click at [492, 193] on div at bounding box center [460, 204] width 211 height 67
click at [466, 289] on div at bounding box center [460, 271] width 211 height 67
click at [519, 275] on div at bounding box center [520, 273] width 15 height 15
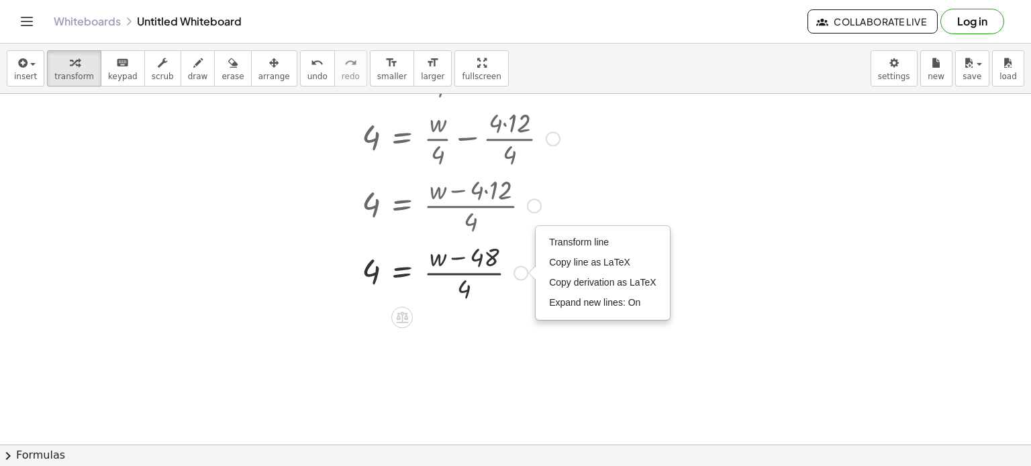
click at [512, 289] on div at bounding box center [460, 271] width 211 height 67
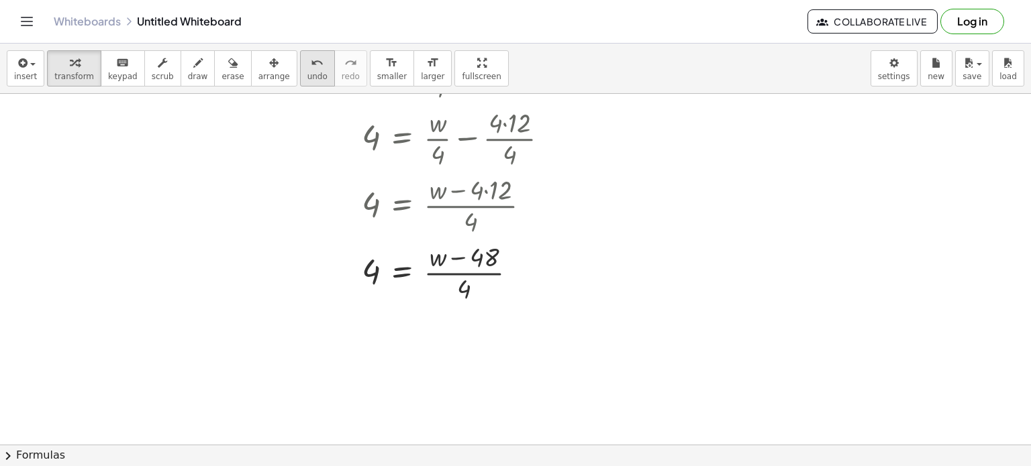
click at [311, 68] on icon "undo" at bounding box center [317, 63] width 13 height 16
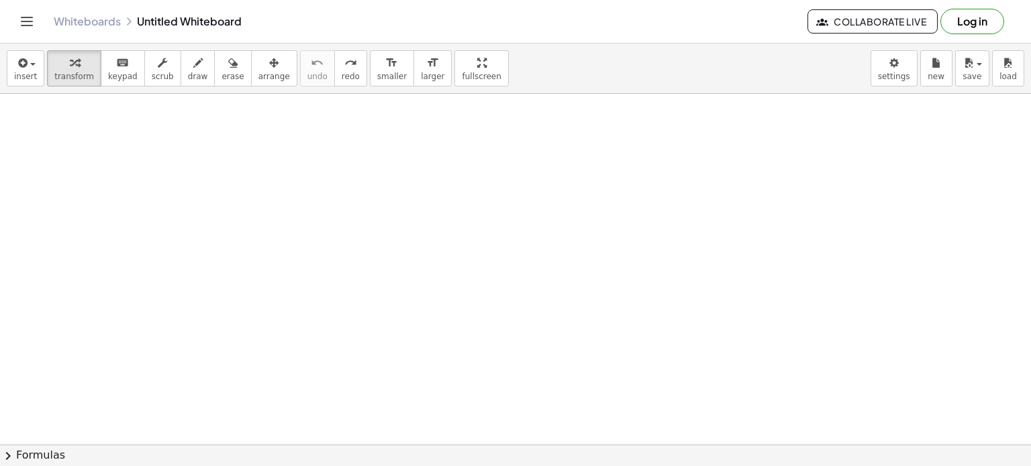
scroll to position [0, 0]
click at [196, 176] on div at bounding box center [210, 165] width 186 height 67
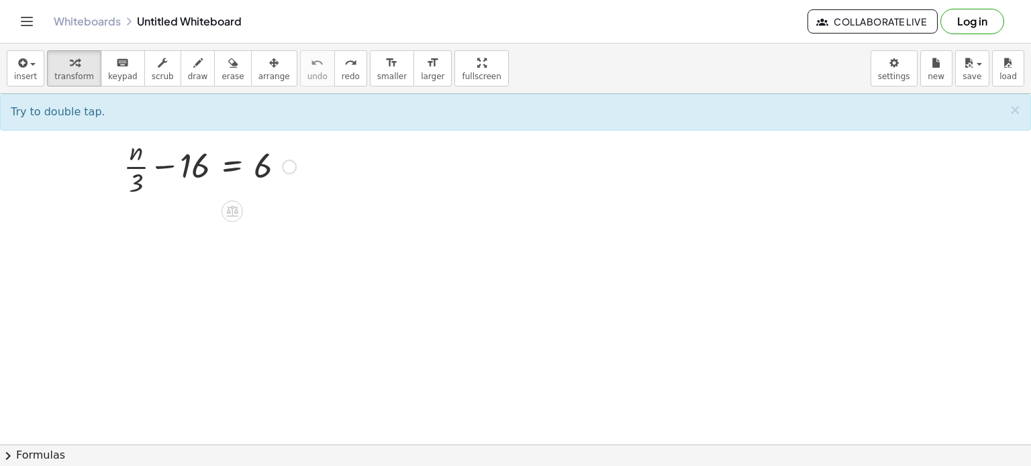
click at [196, 176] on div at bounding box center [210, 165] width 186 height 67
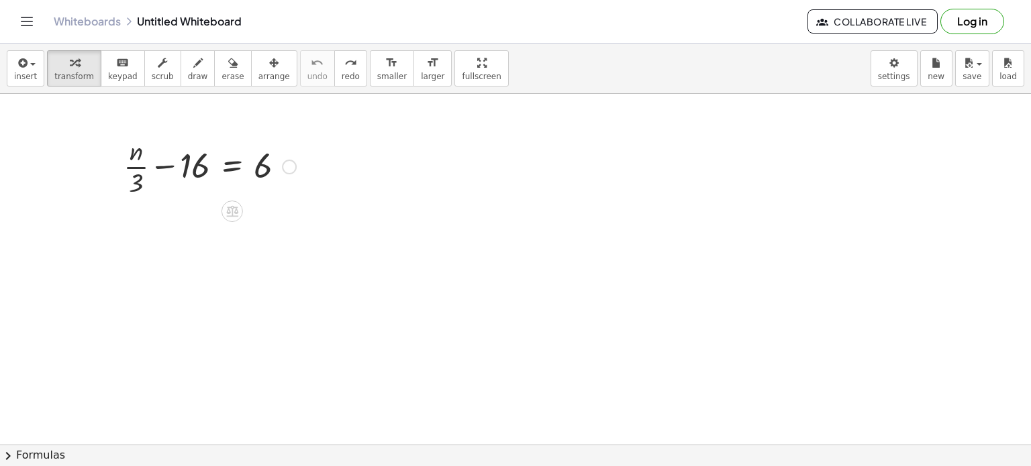
click at [196, 176] on div at bounding box center [210, 165] width 186 height 67
click at [141, 240] on div at bounding box center [197, 232] width 209 height 67
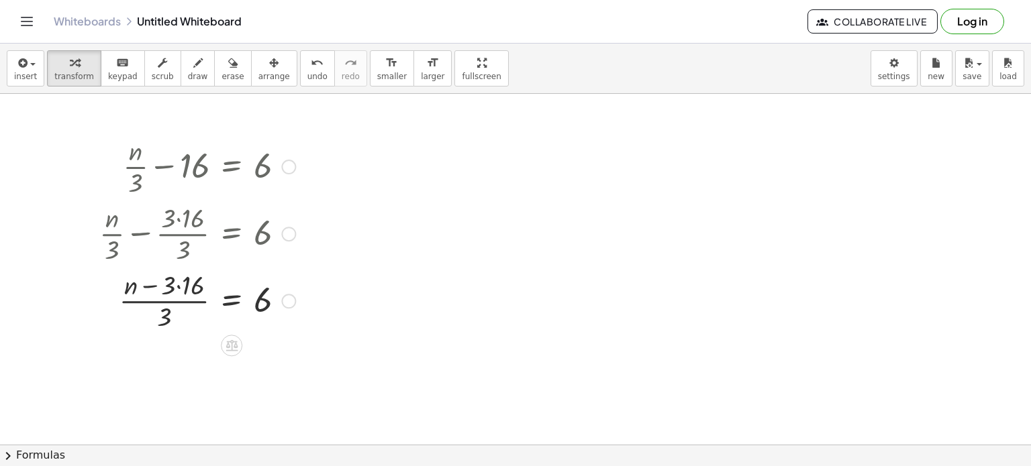
click at [172, 315] on div at bounding box center [197, 299] width 209 height 67
click at [167, 282] on div at bounding box center [197, 299] width 209 height 67
click at [189, 287] on div at bounding box center [197, 299] width 209 height 67
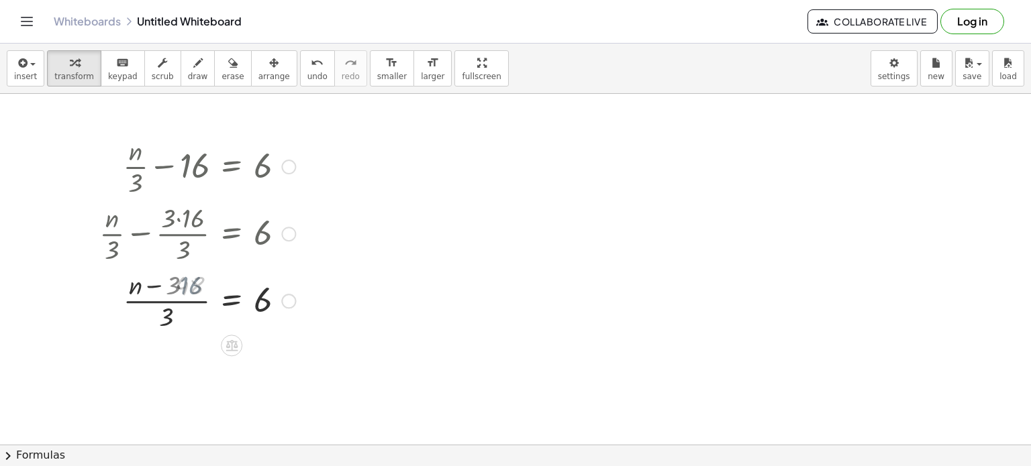
click at [189, 287] on div at bounding box center [197, 299] width 209 height 67
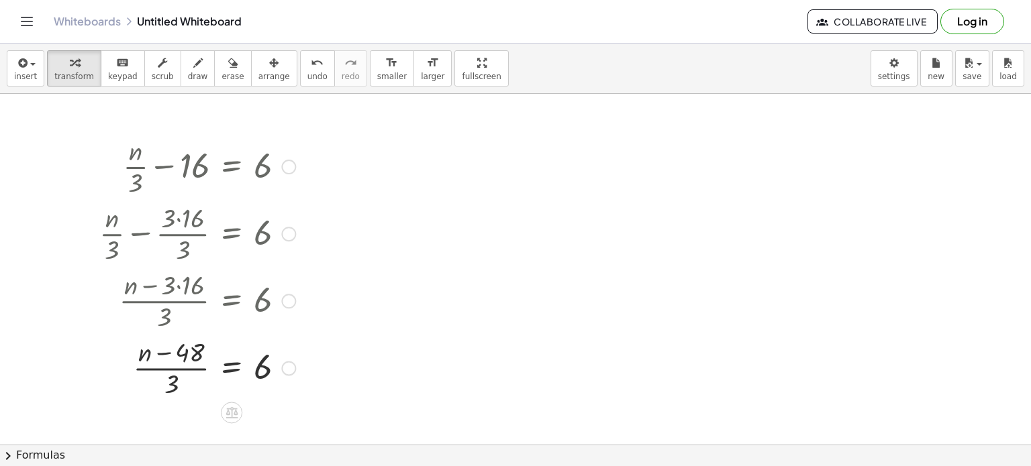
click at [202, 349] on div at bounding box center [197, 366] width 209 height 67
click at [178, 362] on div at bounding box center [197, 366] width 209 height 67
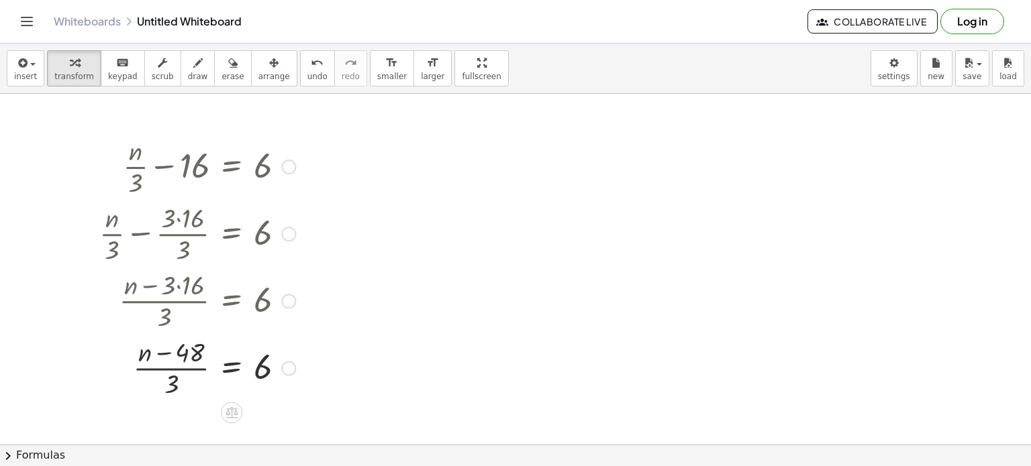
click at [234, 366] on div at bounding box center [197, 366] width 209 height 67
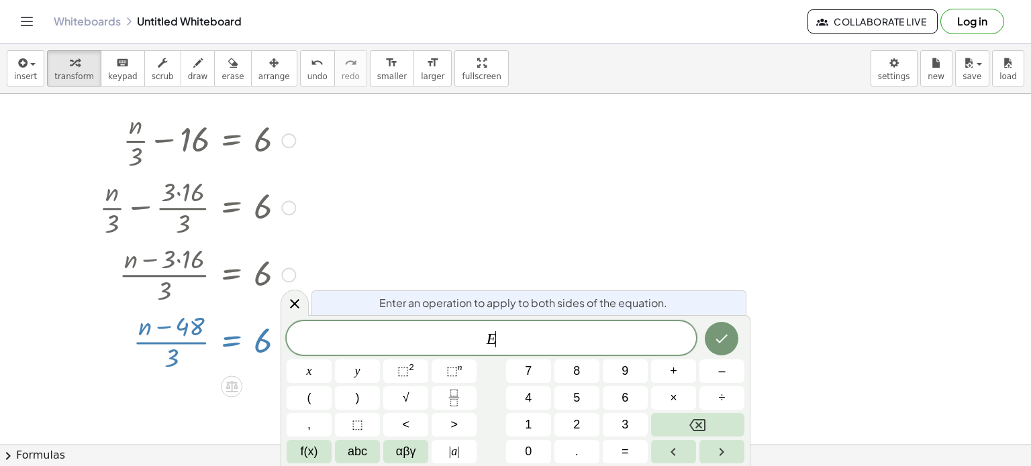
scroll to position [28, 0]
click at [384, 305] on span "Enter an operation to apply to both sides of the equation." at bounding box center [523, 303] width 288 height 16
click at [378, 242] on div at bounding box center [515, 417] width 1031 height 702
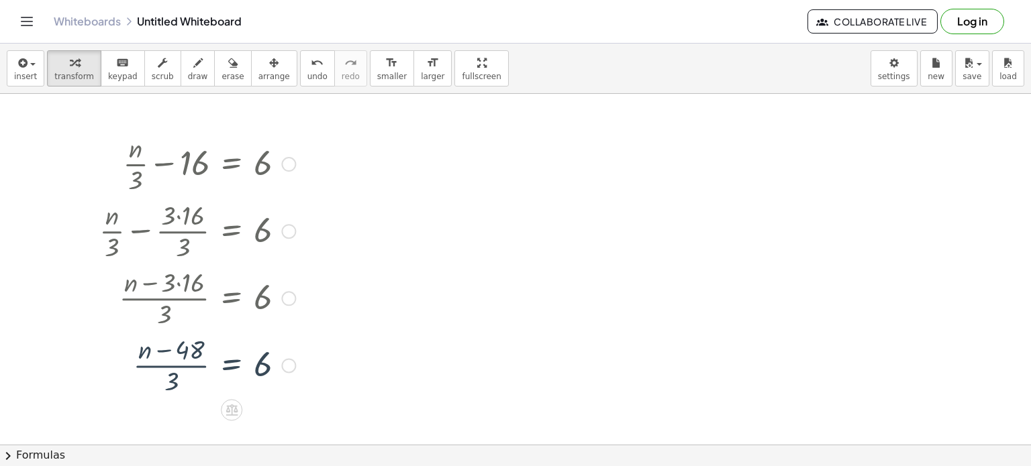
scroll to position [0, 0]
click at [259, 363] on div at bounding box center [197, 366] width 209 height 67
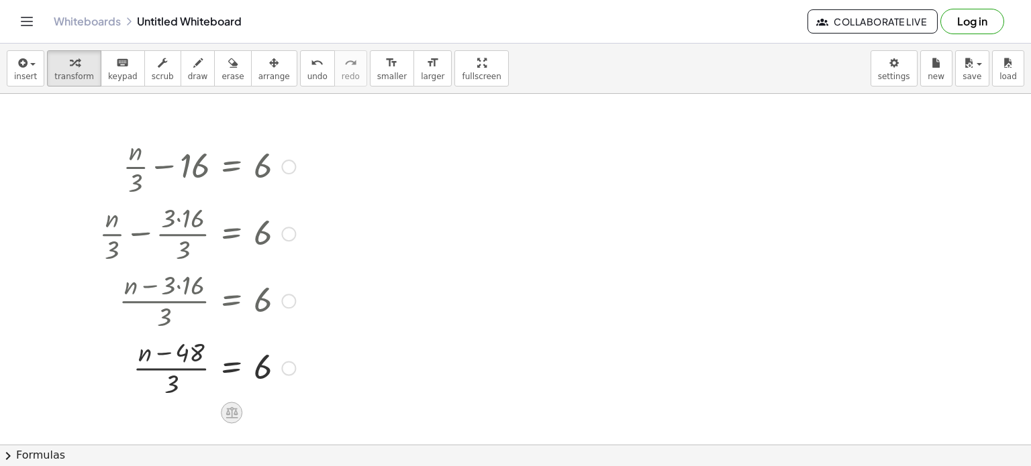
click at [231, 415] on icon at bounding box center [231, 412] width 12 height 11
click at [231, 415] on span "×" at bounding box center [231, 413] width 8 height 19
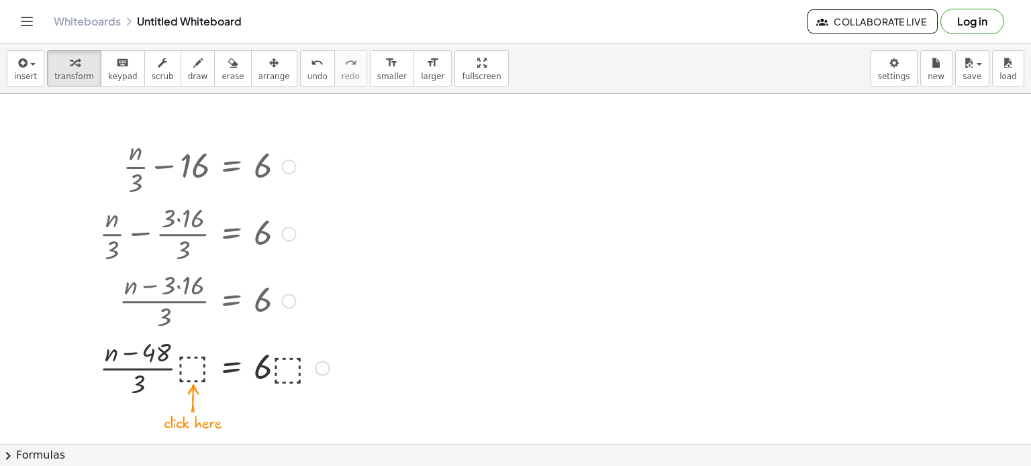
click at [231, 415] on div at bounding box center [515, 445] width 1031 height 702
click at [311, 60] on icon "undo" at bounding box center [317, 63] width 13 height 16
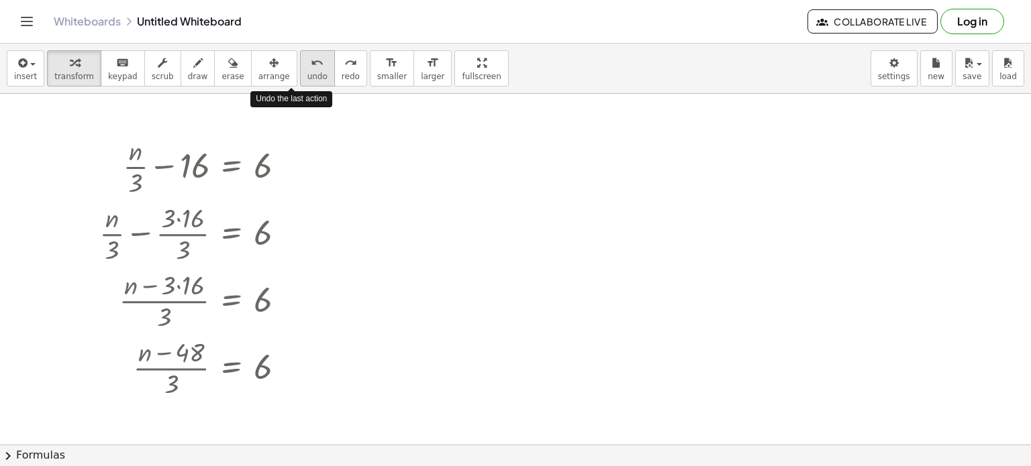
click at [311, 60] on icon "undo" at bounding box center [317, 63] width 13 height 16
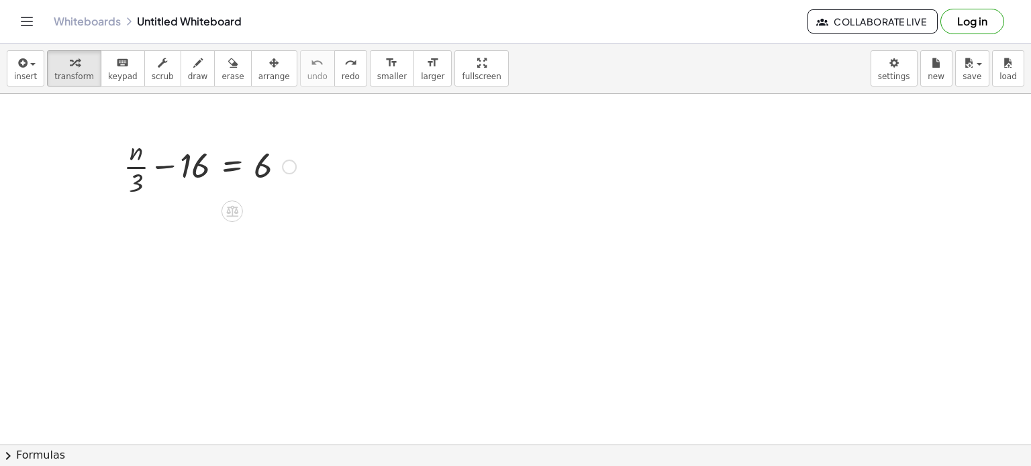
click at [238, 209] on icon at bounding box center [232, 211] width 14 height 14
click at [235, 211] on span "×" at bounding box center [232, 211] width 8 height 19
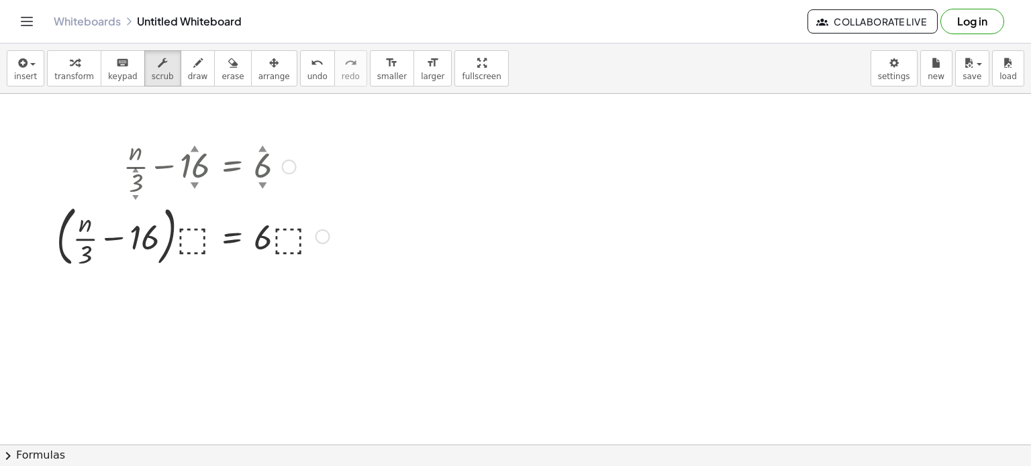
click at [199, 240] on div at bounding box center [193, 235] width 286 height 72
click at [195, 238] on div at bounding box center [193, 235] width 286 height 72
click at [195, 250] on div at bounding box center [193, 235] width 286 height 72
click at [217, 280] on div at bounding box center [515, 445] width 1031 height 702
click at [199, 234] on div at bounding box center [193, 235] width 286 height 72
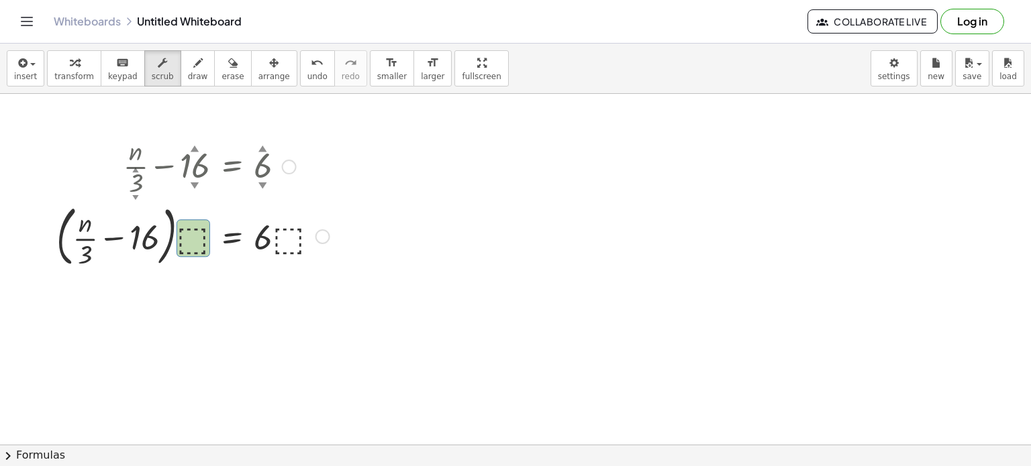
click at [132, 178] on div at bounding box center [193, 165] width 286 height 67
click at [201, 238] on div at bounding box center [193, 235] width 286 height 72
click at [193, 162] on div at bounding box center [193, 165] width 286 height 67
click at [256, 170] on div at bounding box center [193, 165] width 286 height 67
click at [286, 231] on div at bounding box center [193, 235] width 286 height 72
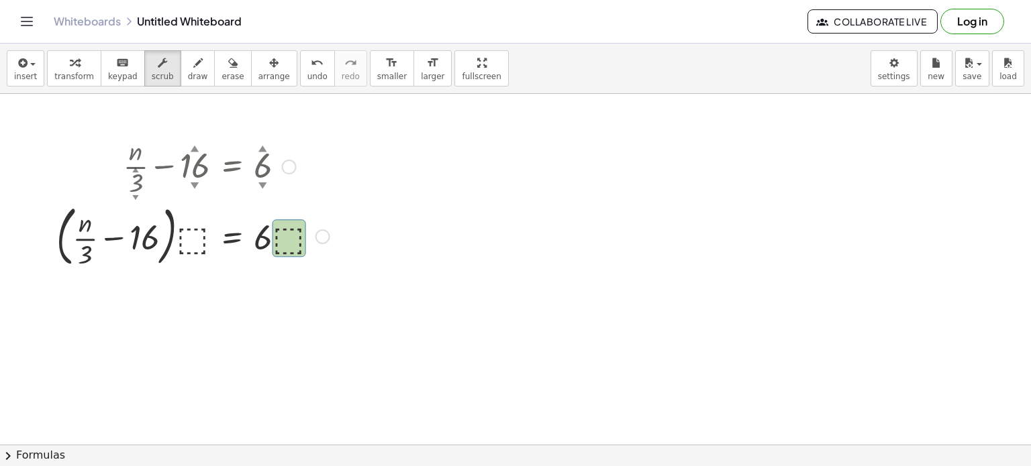
click at [191, 236] on div at bounding box center [193, 235] width 286 height 72
click at [207, 248] on div at bounding box center [193, 235] width 286 height 72
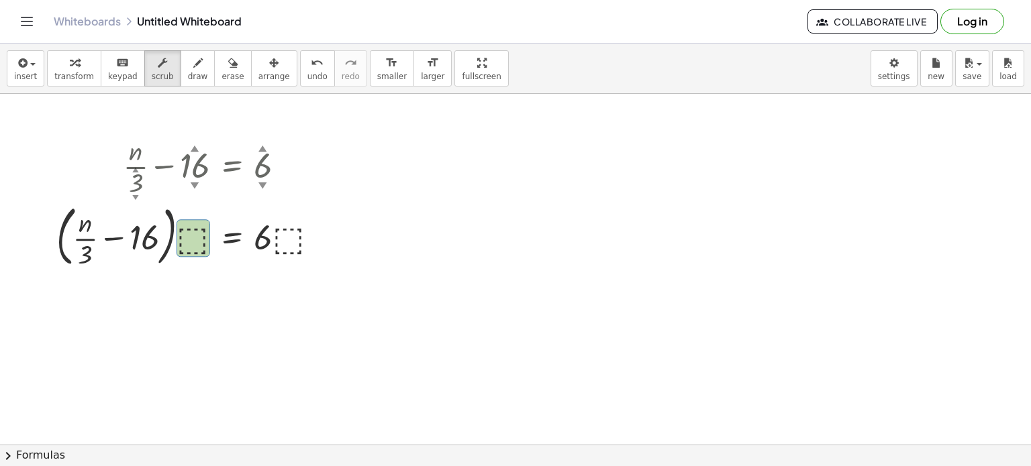
click at [184, 307] on div at bounding box center [515, 445] width 1031 height 702
click at [139, 190] on div at bounding box center [193, 165] width 286 height 67
drag, startPoint x: 139, startPoint y: 190, endPoint x: 170, endPoint y: 197, distance: 32.4
click at [170, 197] on div at bounding box center [193, 165] width 286 height 67
click at [178, 195] on div at bounding box center [193, 165] width 286 height 67
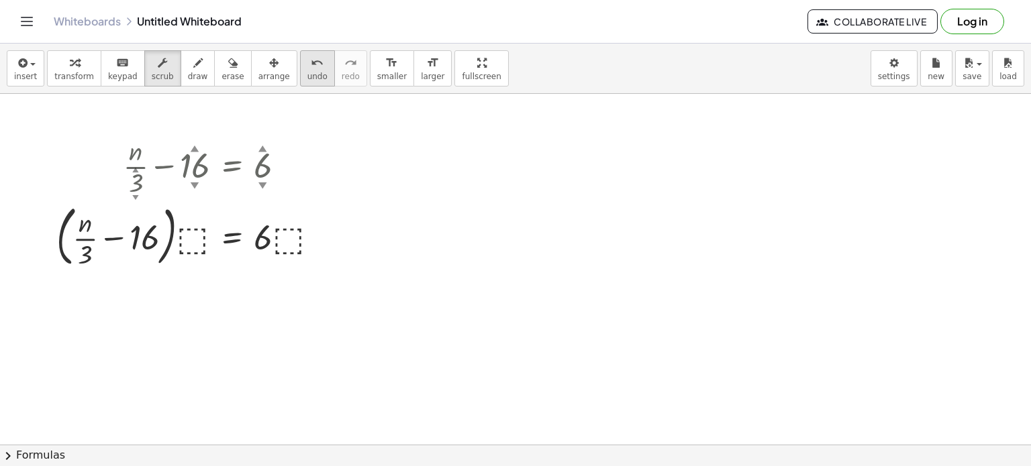
click at [311, 68] on icon "undo" at bounding box center [317, 63] width 13 height 16
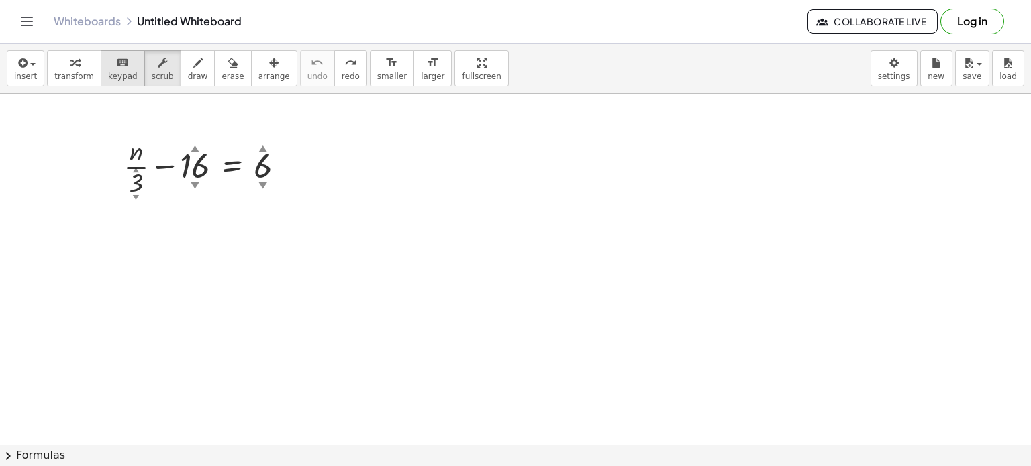
click at [101, 72] on button "keyboard keypad" at bounding box center [123, 68] width 44 height 36
click at [60, 72] on span "transform" at bounding box center [74, 76] width 40 height 9
click at [140, 176] on div at bounding box center [210, 165] width 186 height 67
click at [152, 81] on button "scrub" at bounding box center [162, 68] width 37 height 36
click at [76, 62] on div "button" at bounding box center [74, 62] width 40 height 16
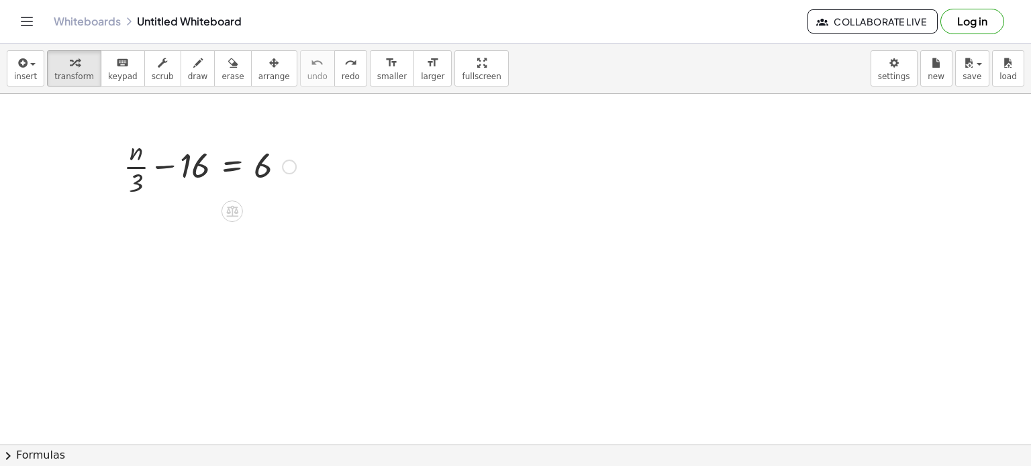
click at [221, 210] on div at bounding box center [231, 211] width 21 height 21
click at [289, 213] on icon at bounding box center [286, 211] width 12 height 12
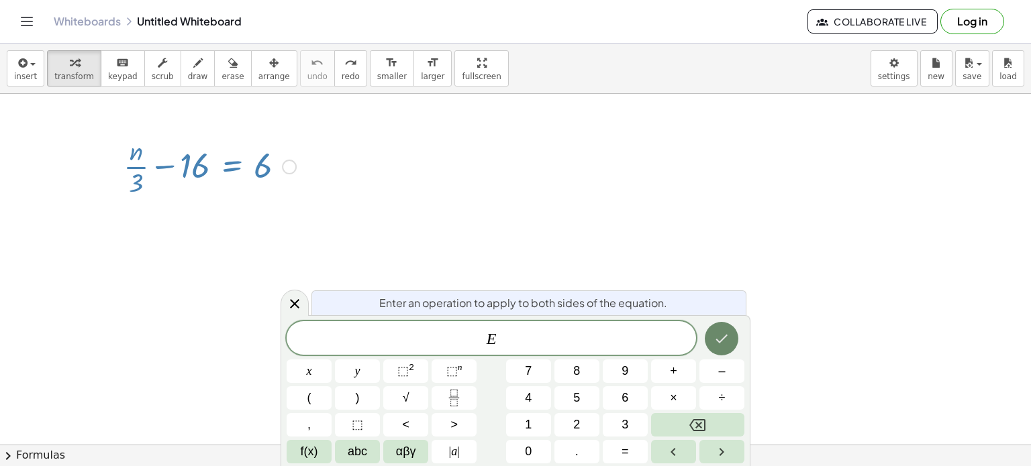
click at [721, 335] on icon "Done" at bounding box center [721, 339] width 16 height 16
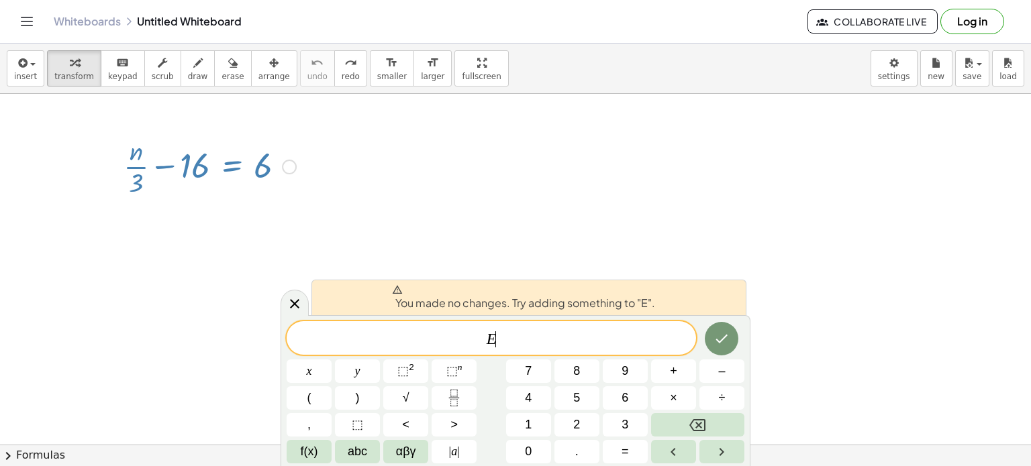
click at [753, 197] on div at bounding box center [515, 445] width 1031 height 702
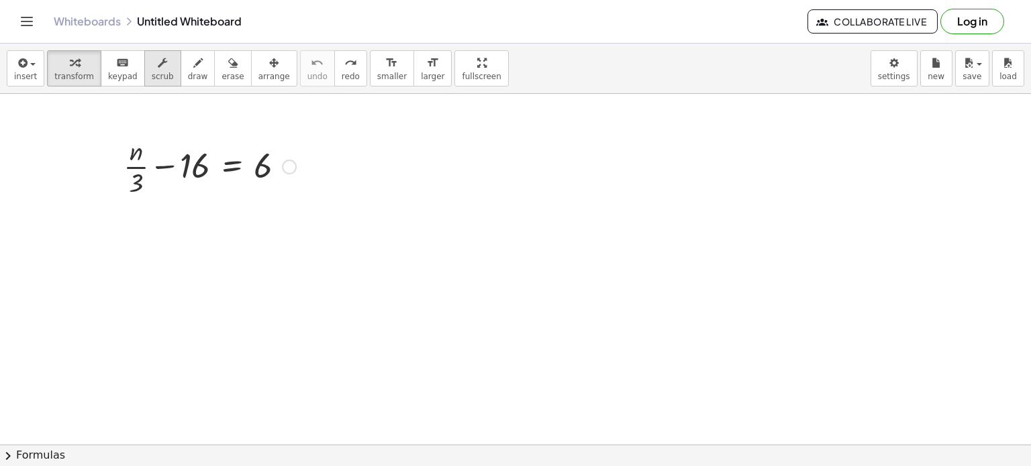
click at [155, 62] on div "button" at bounding box center [163, 62] width 22 height 16
click at [158, 69] on icon "button" at bounding box center [162, 63] width 9 height 16
click at [71, 58] on icon "button" at bounding box center [74, 63] width 9 height 16
click at [225, 210] on icon at bounding box center [232, 211] width 14 height 14
click at [362, 259] on div at bounding box center [515, 445] width 1031 height 702
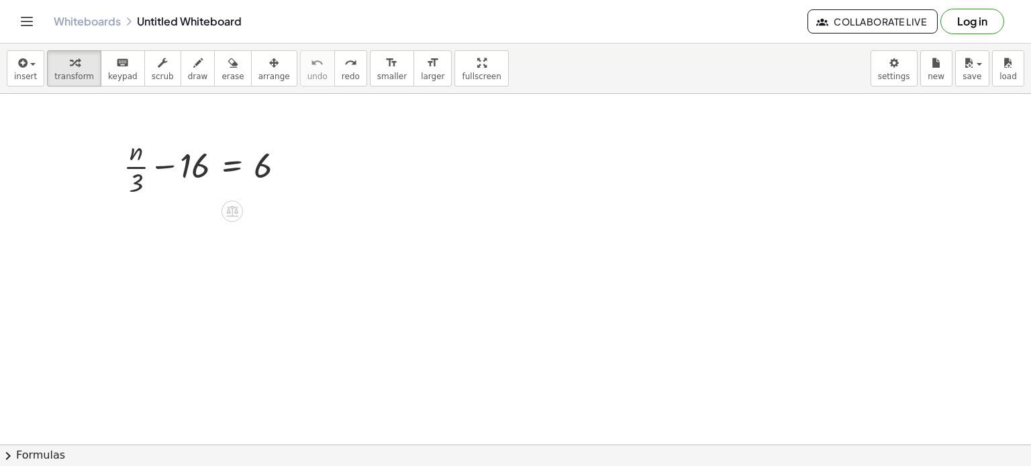
click at [362, 259] on div at bounding box center [515, 445] width 1031 height 702
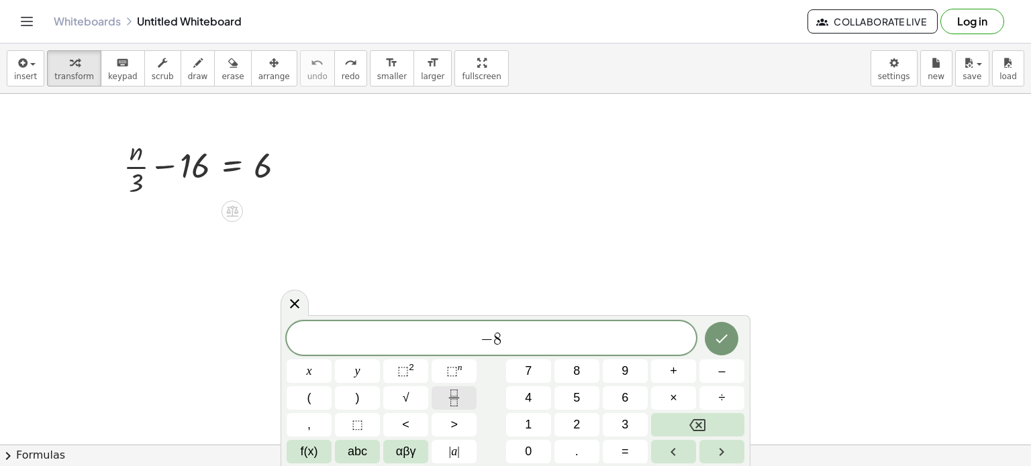
click at [466, 397] on button "Fraction" at bounding box center [453, 397] width 45 height 23
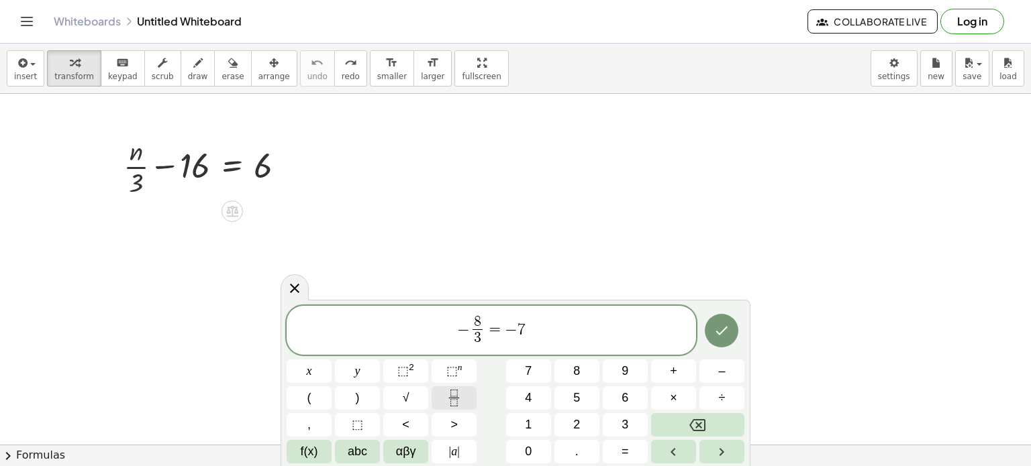
click at [446, 399] on icon "Fraction" at bounding box center [454, 398] width 17 height 17
click at [447, 397] on icon "Fraction" at bounding box center [454, 398] width 17 height 17
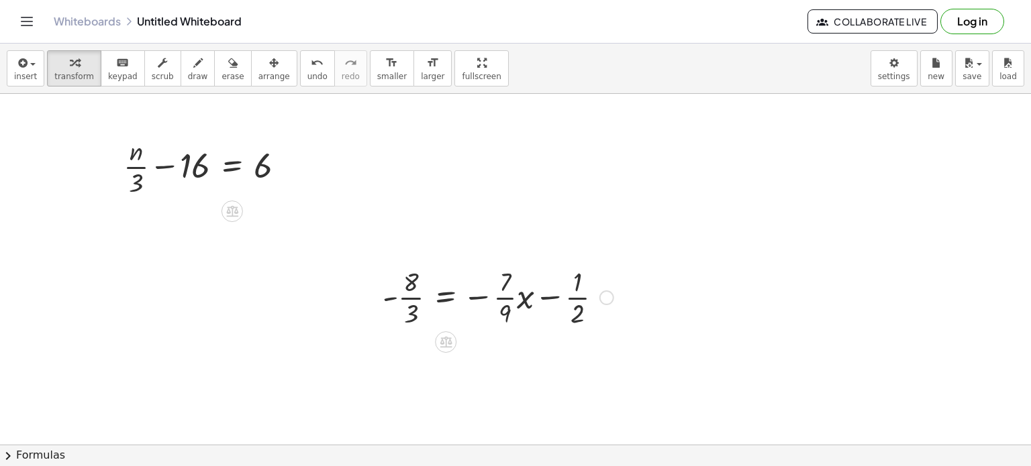
click at [508, 323] on div at bounding box center [498, 296] width 244 height 67
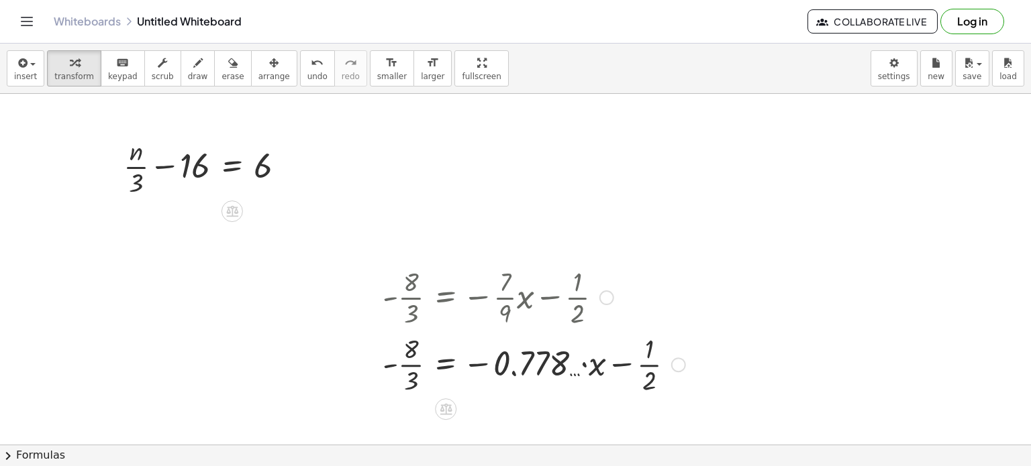
click at [508, 323] on div at bounding box center [534, 296] width 316 height 67
click at [548, 373] on div at bounding box center [534, 363] width 316 height 67
click at [668, 366] on div at bounding box center [534, 363] width 316 height 67
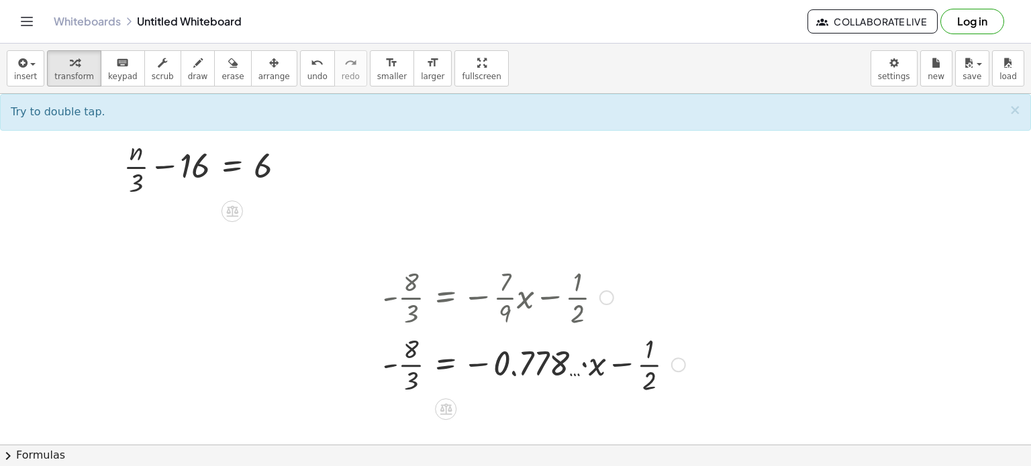
click at [609, 364] on div at bounding box center [534, 363] width 316 height 67
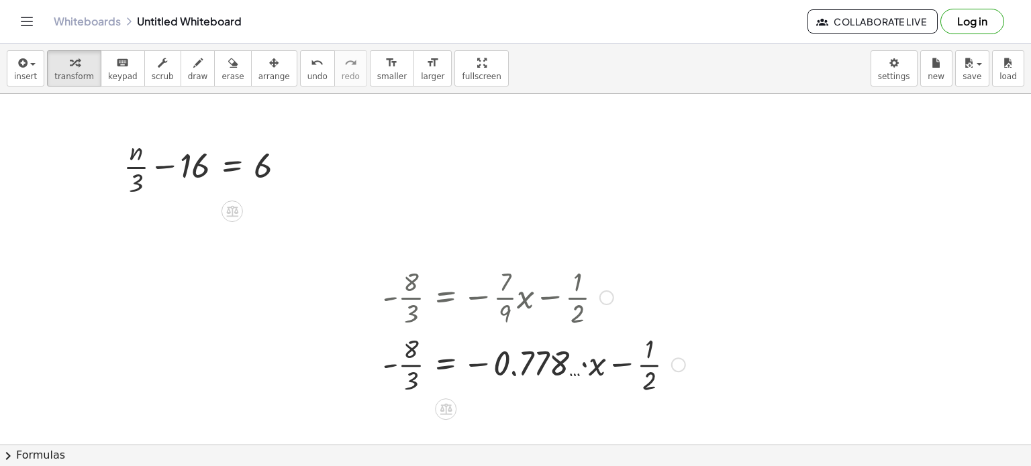
click at [609, 364] on div at bounding box center [534, 363] width 316 height 67
click at [603, 363] on div at bounding box center [532, 363] width 313 height 67
click at [603, 363] on div at bounding box center [519, 363] width 286 height 67
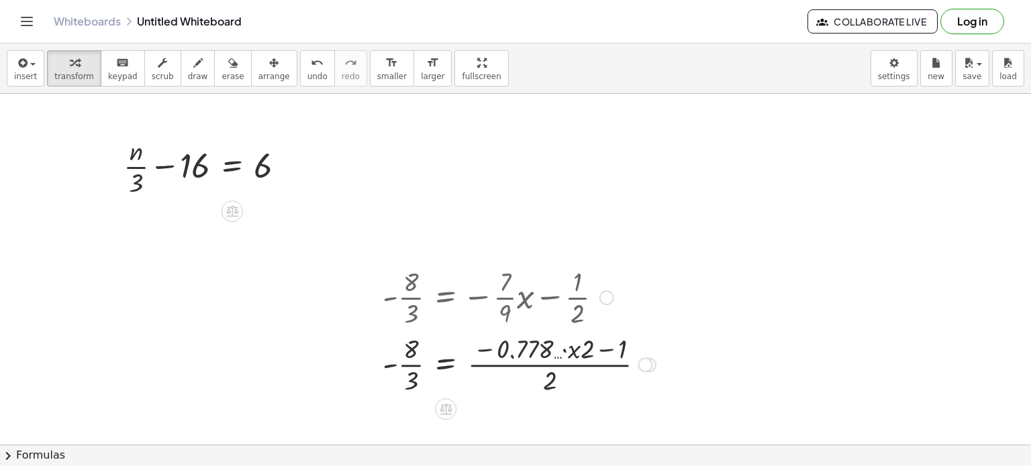
click at [397, 360] on div at bounding box center [519, 363] width 286 height 67
click at [307, 72] on span "undo" at bounding box center [317, 76] width 20 height 9
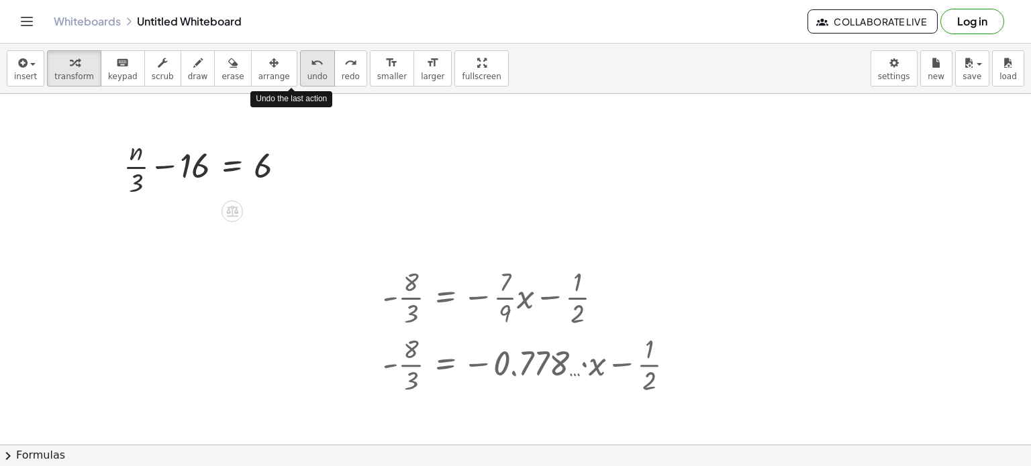
click at [307, 72] on span "undo" at bounding box center [317, 76] width 20 height 9
